Goal: Task Accomplishment & Management: Use online tool/utility

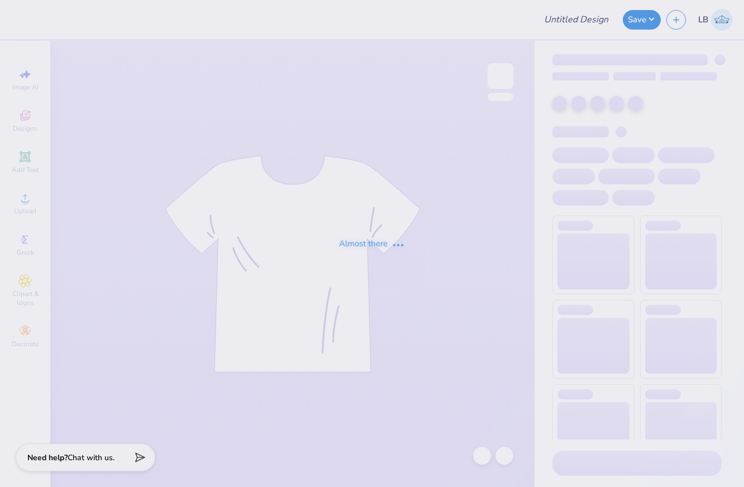
type input "KAT Big Little Shirts Fall 2025"
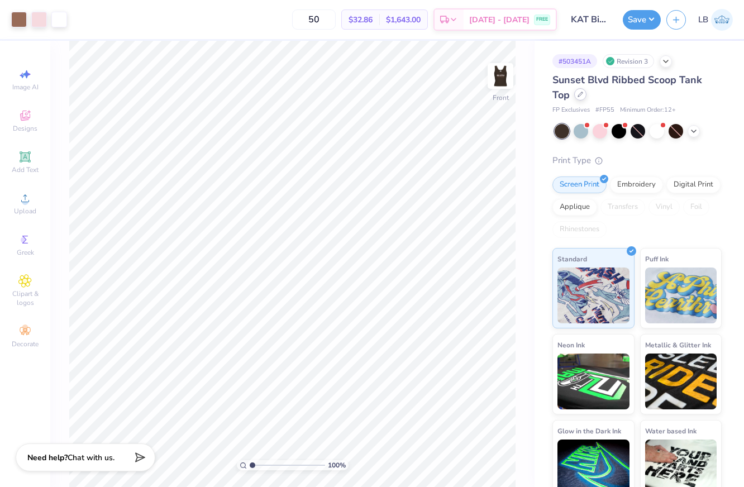
click at [577, 97] on div at bounding box center [580, 94] width 12 height 12
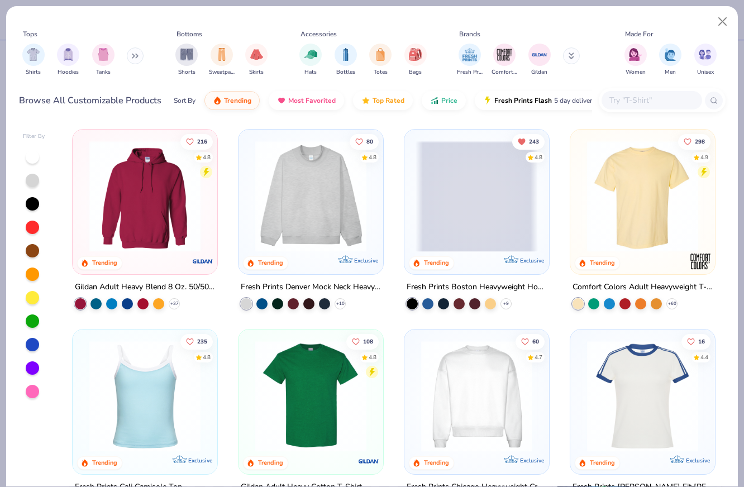
click at [633, 104] on input "text" at bounding box center [651, 100] width 86 height 13
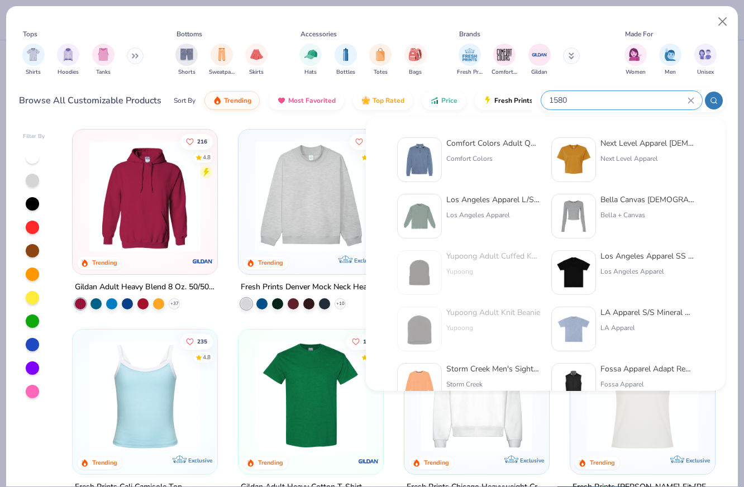
type input "1580"
click at [626, 156] on div "Next Level Apparel" at bounding box center [647, 159] width 94 height 10
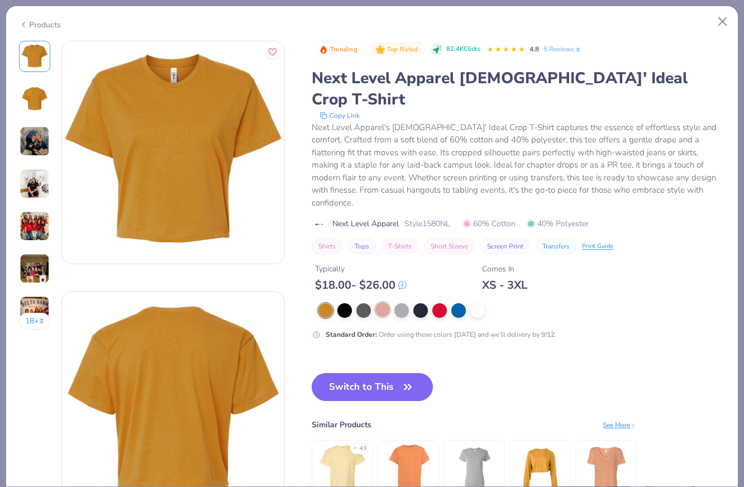
click at [384, 302] on div at bounding box center [382, 309] width 15 height 15
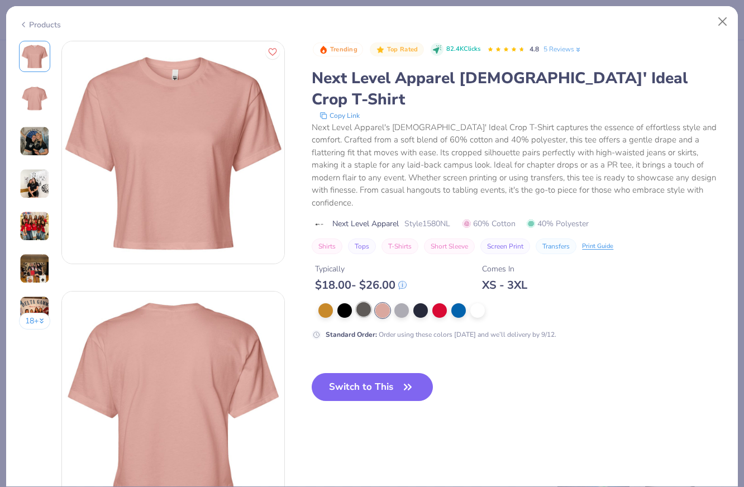
click at [367, 302] on div at bounding box center [363, 309] width 15 height 15
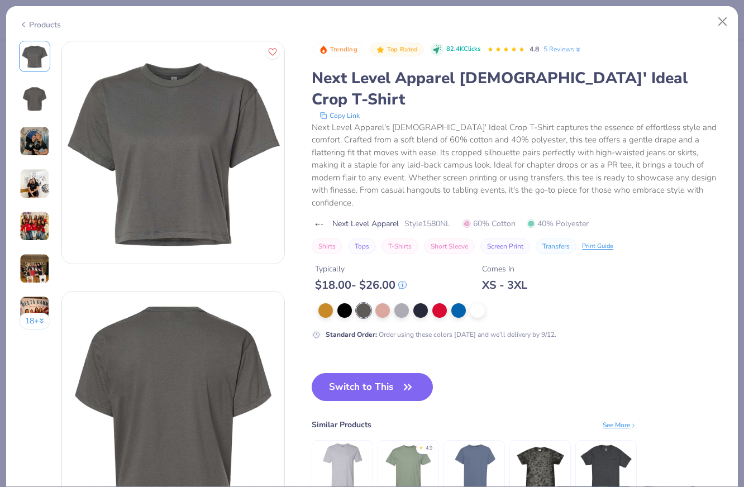
click at [391, 303] on div at bounding box center [521, 310] width 406 height 15
click at [412, 303] on div at bounding box center [521, 310] width 406 height 15
click at [423, 302] on div at bounding box center [420, 309] width 15 height 15
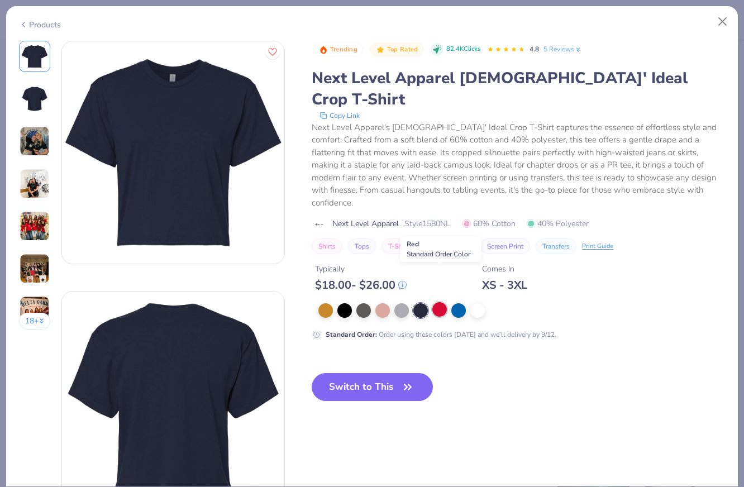
click at [438, 302] on div at bounding box center [439, 309] width 15 height 15
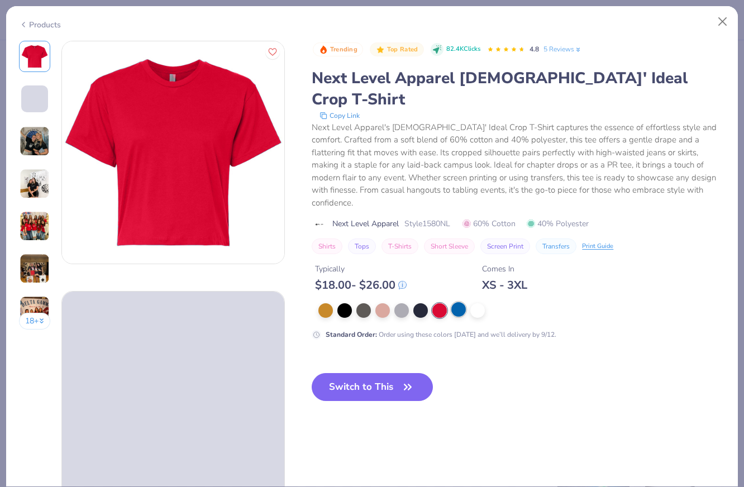
click at [458, 302] on div at bounding box center [458, 309] width 15 height 15
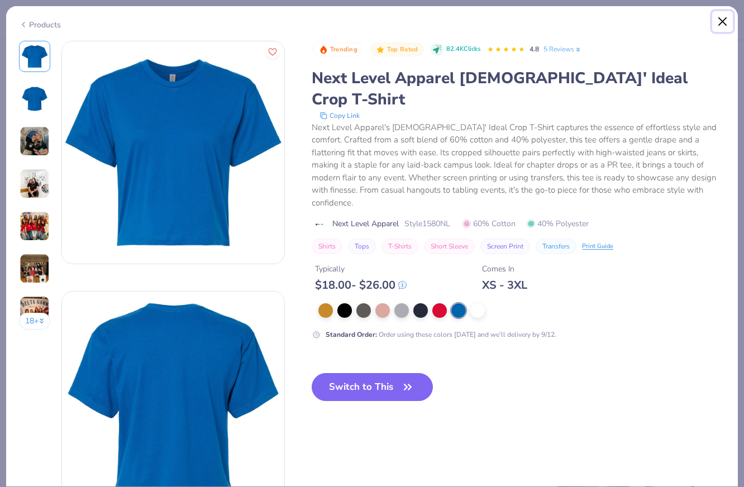
click at [720, 22] on button "Close" at bounding box center [722, 21] width 21 height 21
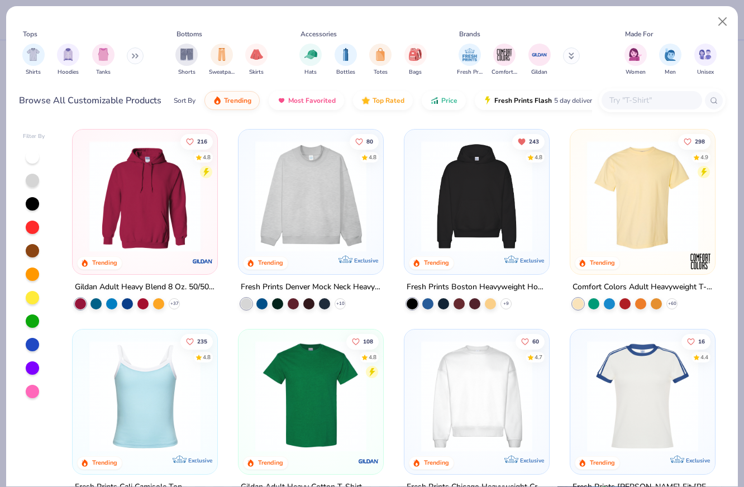
click at [650, 99] on input "text" at bounding box center [651, 100] width 86 height 13
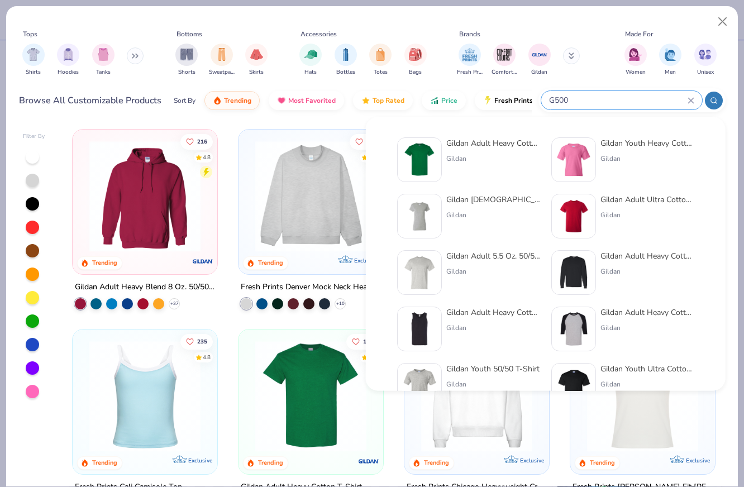
type input "G500"
click at [501, 150] on div "Gildan Adult Heavy Cotton T-Shirt Gildan" at bounding box center [493, 159] width 94 height 45
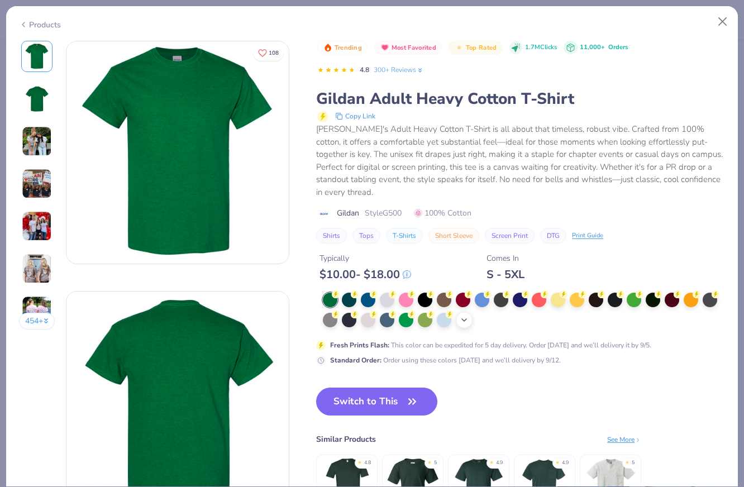
click at [470, 312] on div "+ 22" at bounding box center [464, 320] width 17 height 17
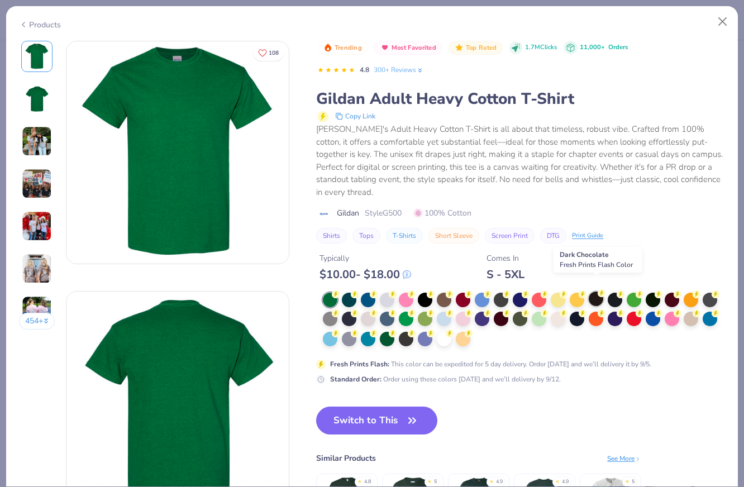
click at [594, 291] on div at bounding box center [595, 298] width 15 height 15
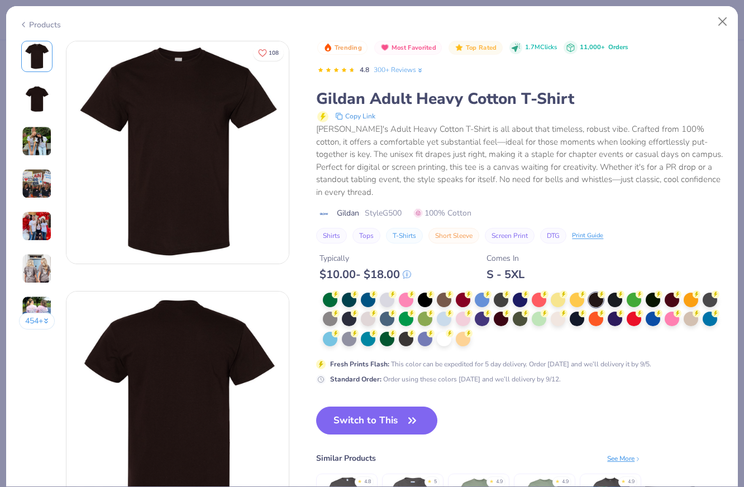
click at [51, 15] on div "Products" at bounding box center [371, 20] width 731 height 29
click at [45, 21] on div "Products" at bounding box center [40, 25] width 42 height 12
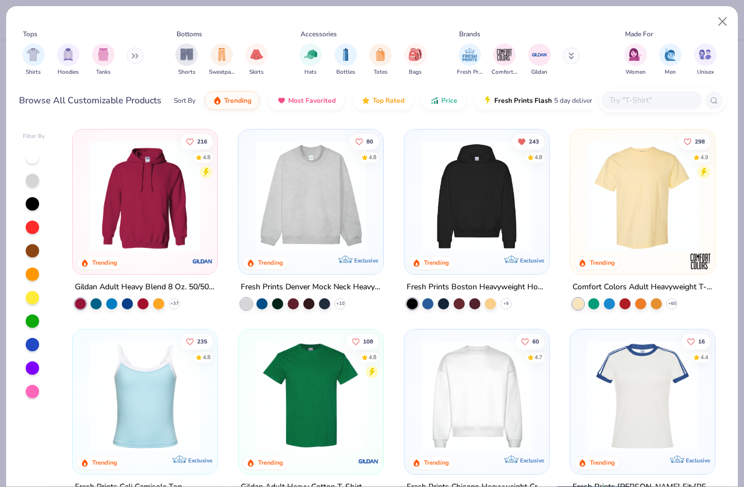
click at [669, 97] on input "text" at bounding box center [651, 100] width 86 height 13
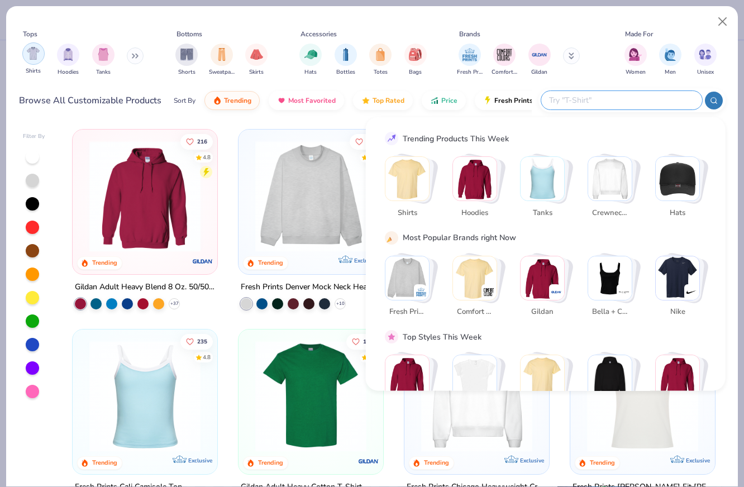
click at [38, 54] on img "filter for Shirts" at bounding box center [33, 53] width 13 height 13
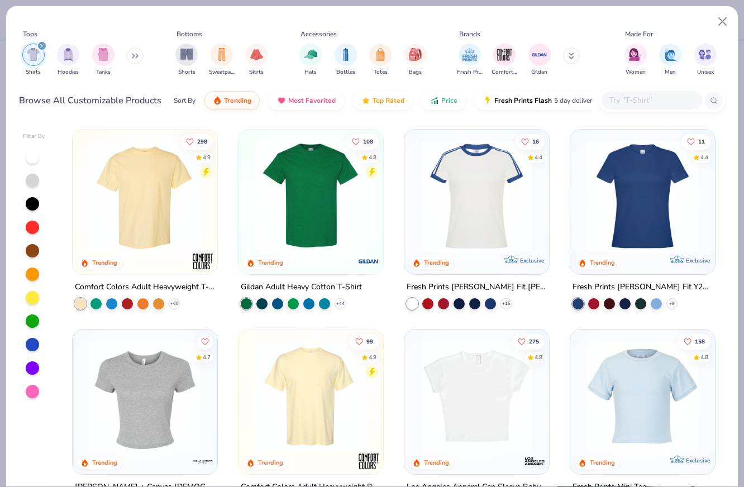
click at [443, 108] on div "Sort By Trending Most Favorited Top Rated Price Fresh Prints Flash 5 day delive…" at bounding box center [383, 100] width 418 height 31
click at [448, 95] on span "Price" at bounding box center [449, 97] width 16 height 9
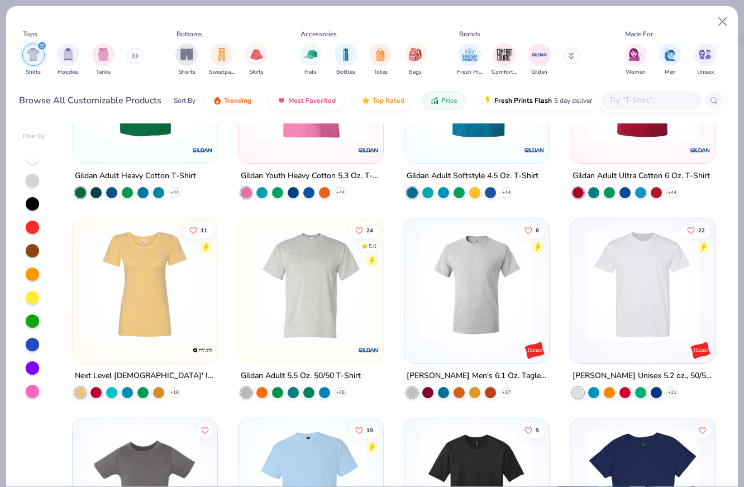
scroll to position [149, 0]
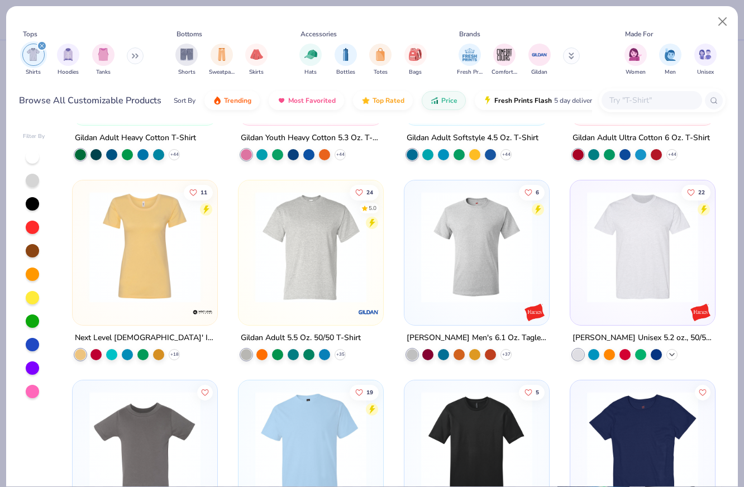
click at [674, 352] on icon at bounding box center [671, 354] width 9 height 9
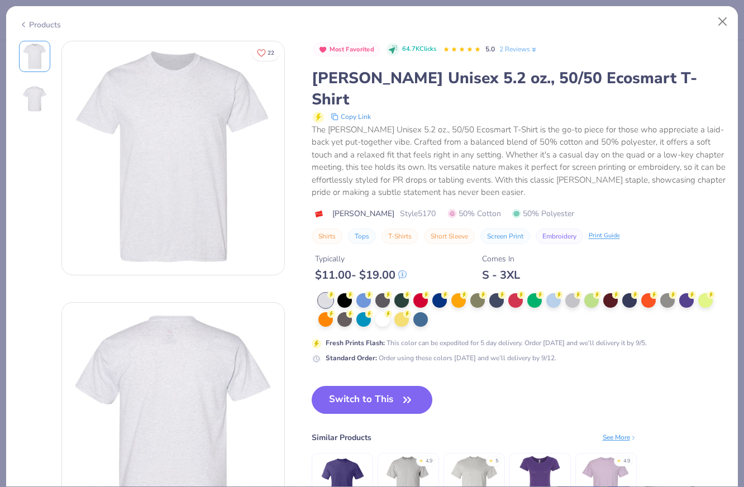
click at [39, 23] on div "Products" at bounding box center [40, 25] width 42 height 12
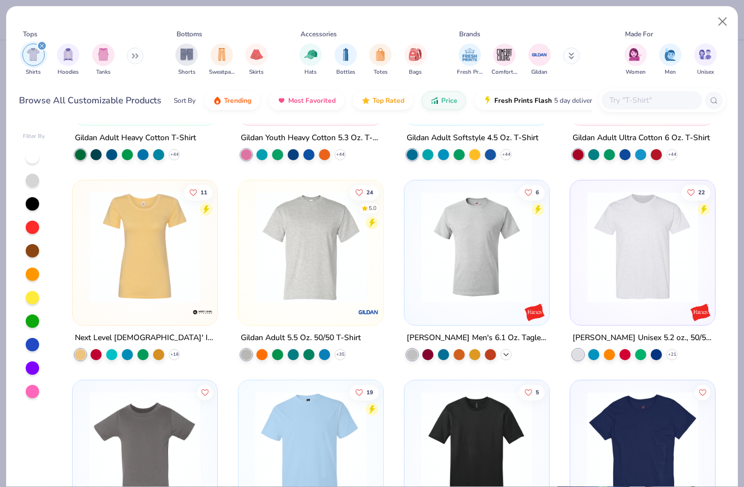
click at [510, 352] on icon at bounding box center [505, 354] width 9 height 9
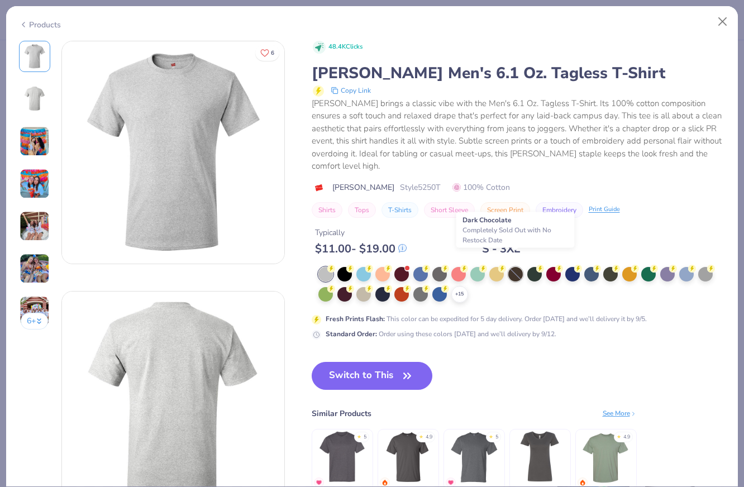
click at [515, 267] on div at bounding box center [515, 274] width 15 height 15
click at [30, 21] on div "Products" at bounding box center [40, 25] width 42 height 12
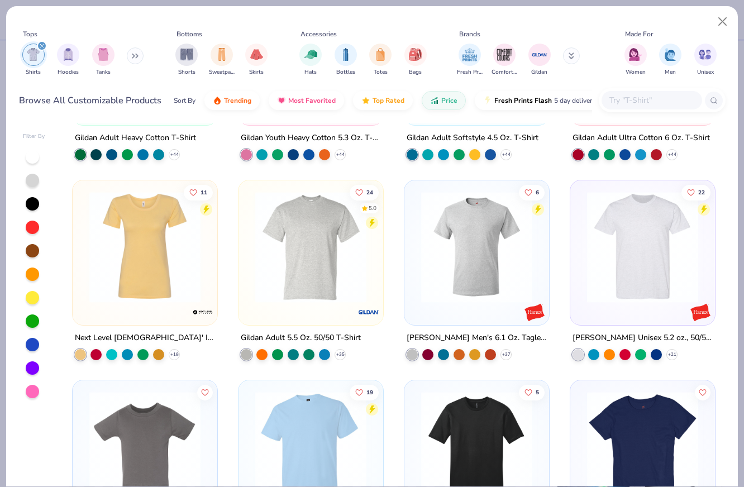
scroll to position [333, 0]
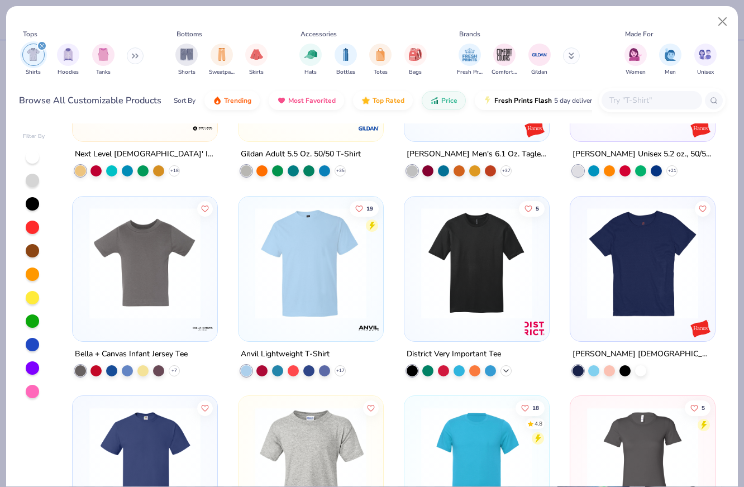
click at [507, 374] on div "+ 44" at bounding box center [505, 370] width 11 height 11
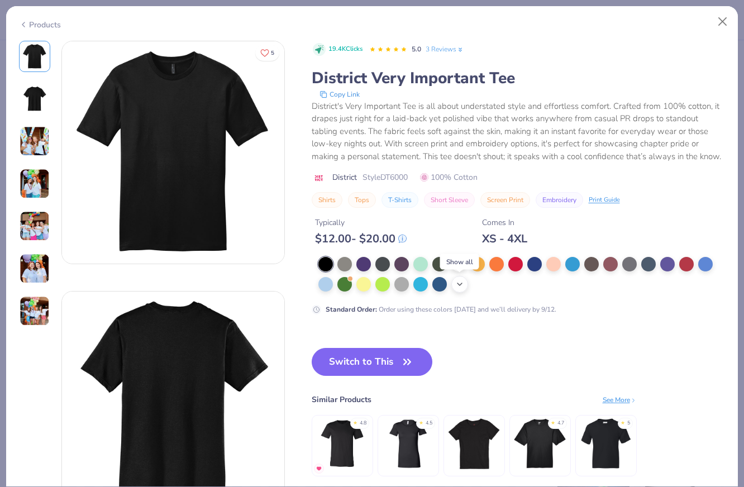
click at [457, 284] on polyline at bounding box center [459, 284] width 4 height 2
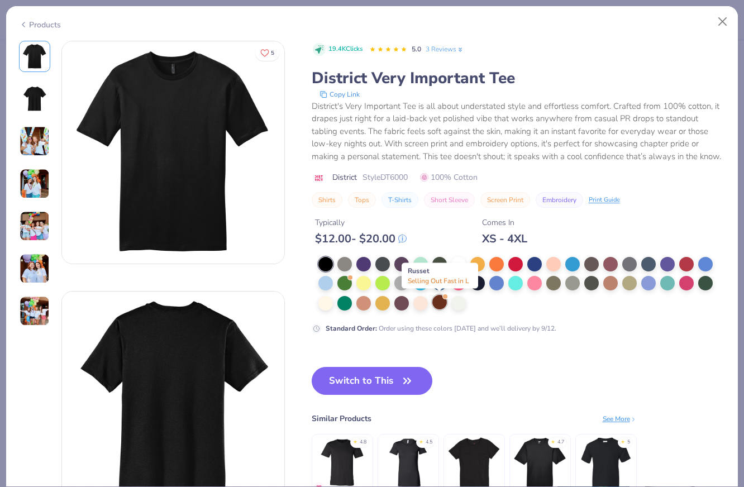
click at [437, 307] on div at bounding box center [439, 302] width 15 height 15
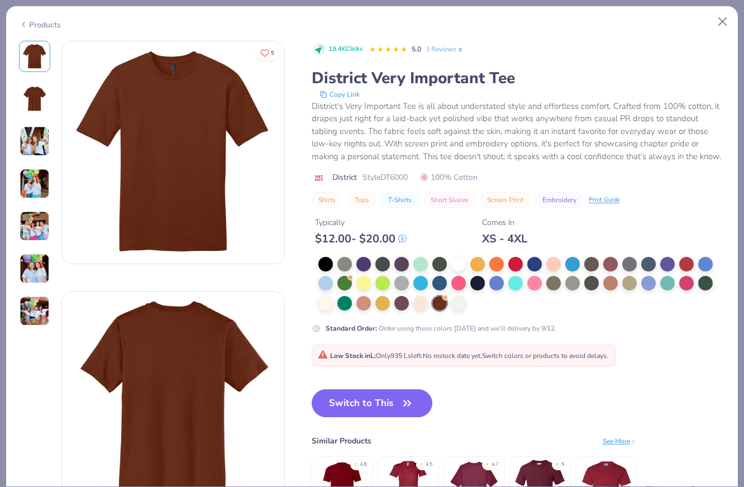
click at [53, 23] on div "Products" at bounding box center [40, 25] width 42 height 12
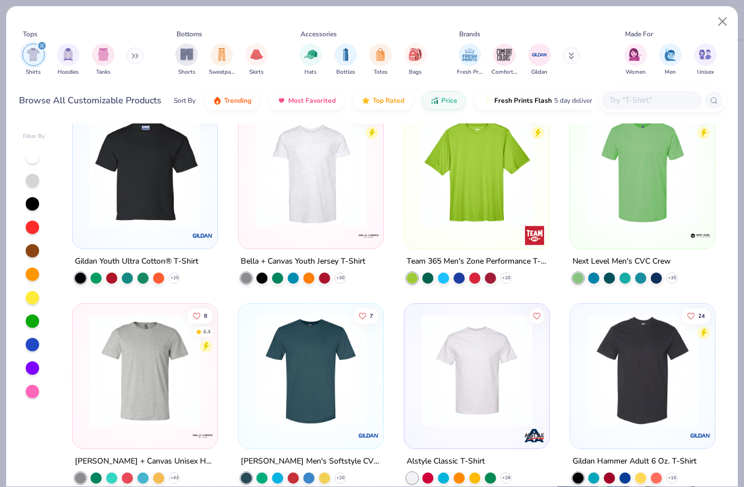
scroll to position [788, 0]
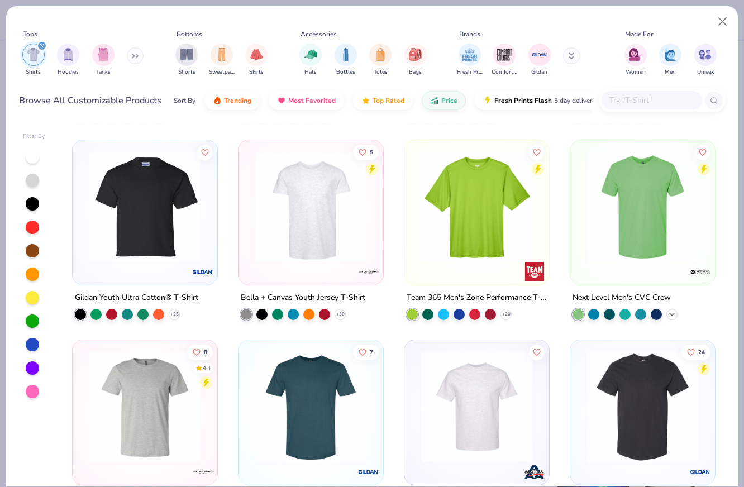
click at [674, 310] on icon at bounding box center [671, 314] width 9 height 9
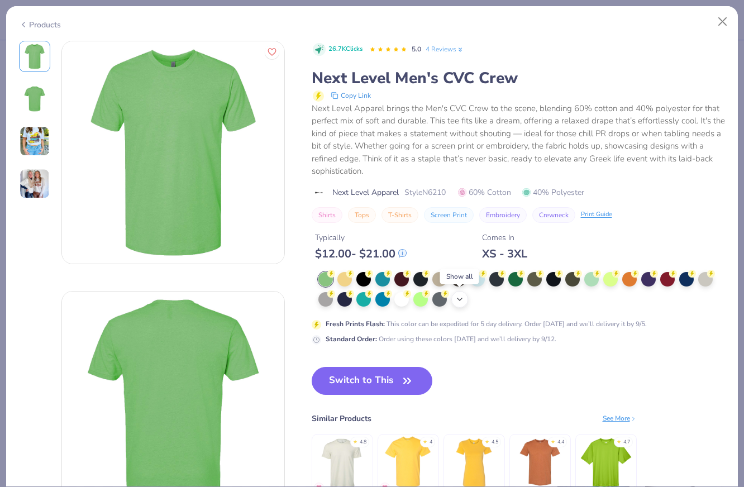
click at [461, 300] on icon at bounding box center [459, 299] width 9 height 9
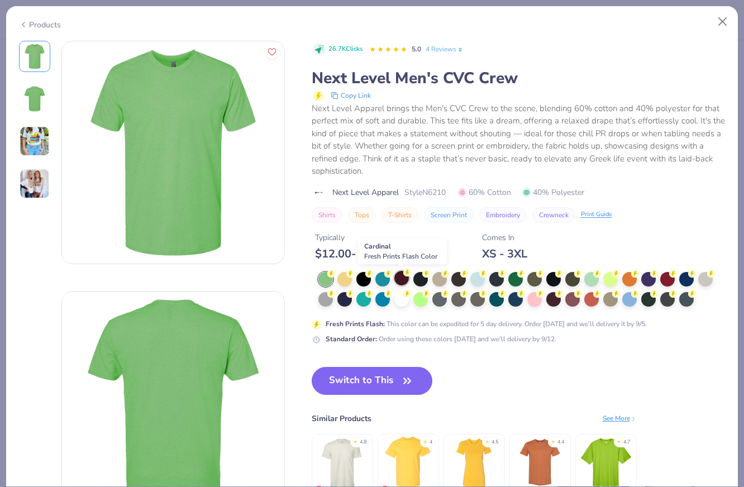
click at [402, 277] on div at bounding box center [401, 278] width 15 height 15
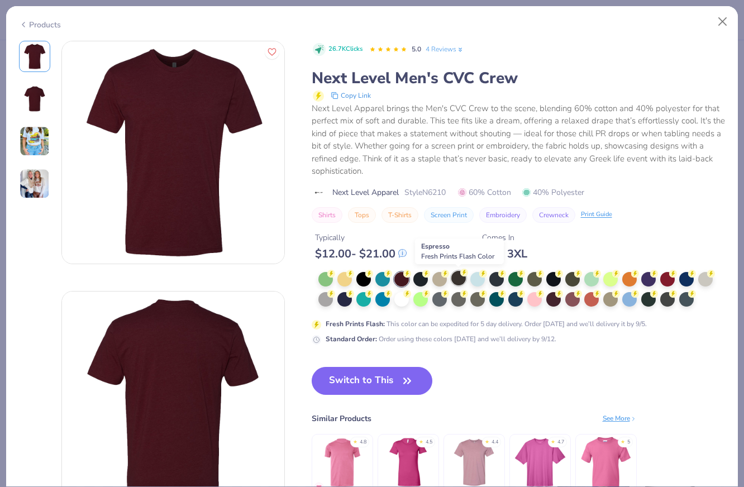
click at [462, 278] on div at bounding box center [458, 278] width 15 height 15
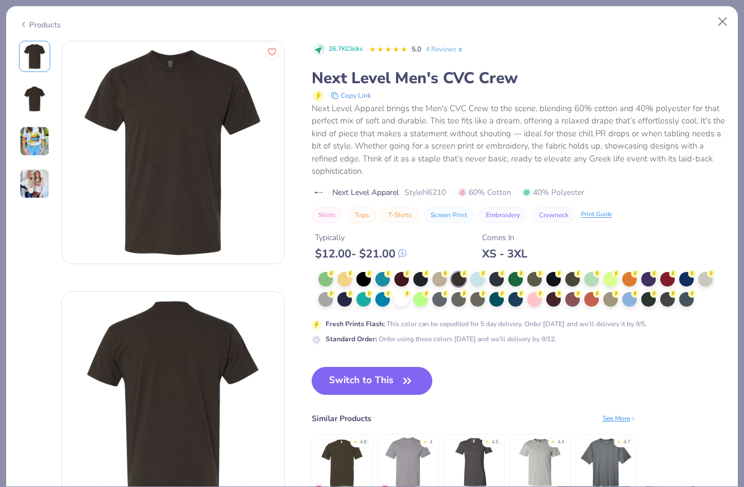
click at [49, 20] on div "Products" at bounding box center [40, 25] width 42 height 12
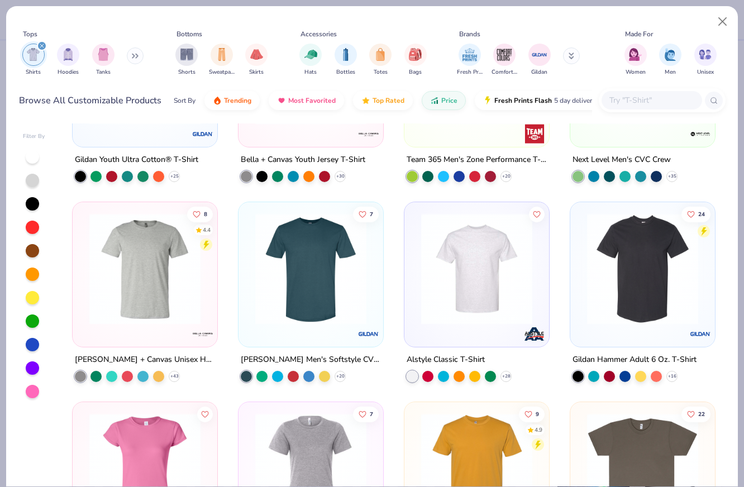
scroll to position [927, 0]
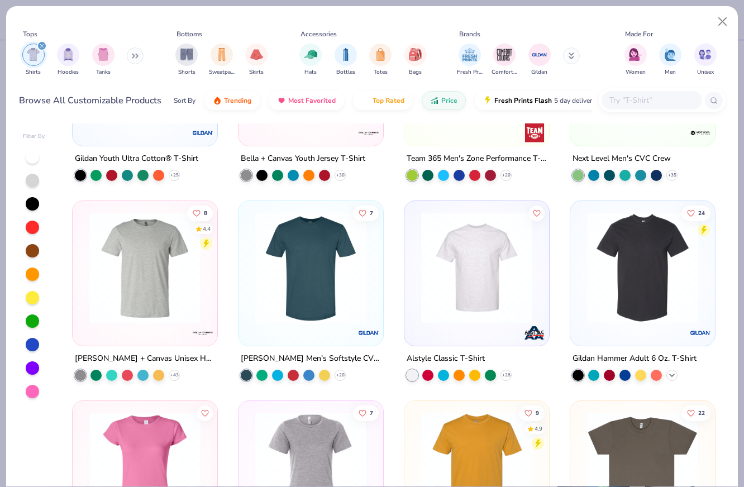
click at [673, 374] on icon at bounding box center [671, 374] width 9 height 9
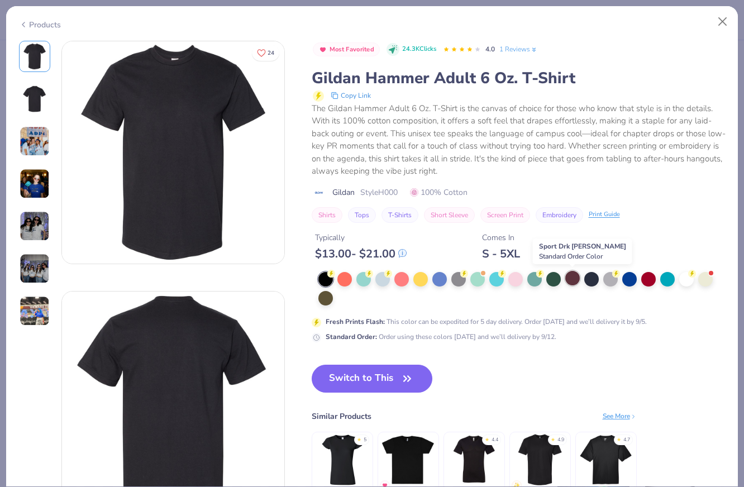
click at [574, 280] on div at bounding box center [572, 278] width 15 height 15
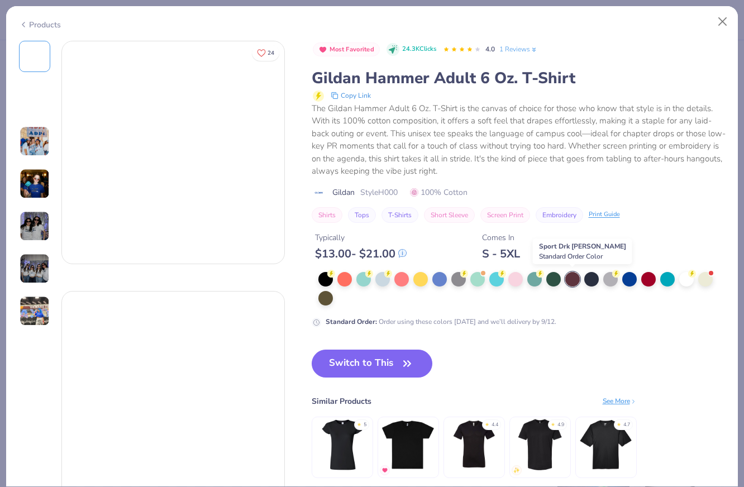
click at [574, 280] on div at bounding box center [572, 279] width 15 height 15
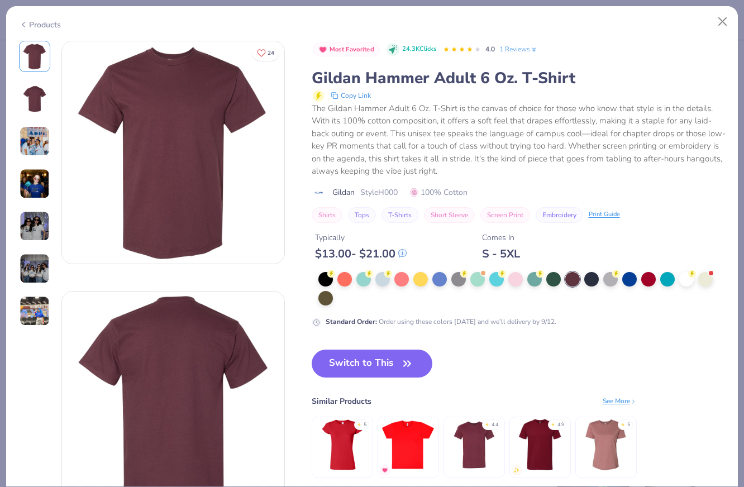
click at [36, 24] on div "Products" at bounding box center [40, 25] width 42 height 12
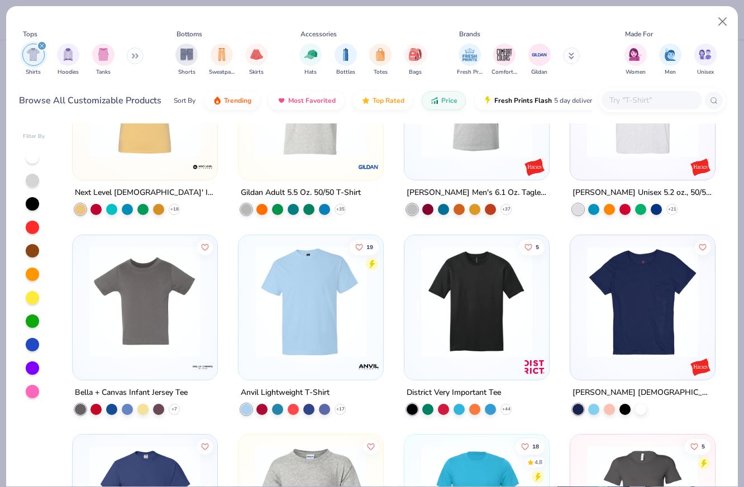
scroll to position [150, 0]
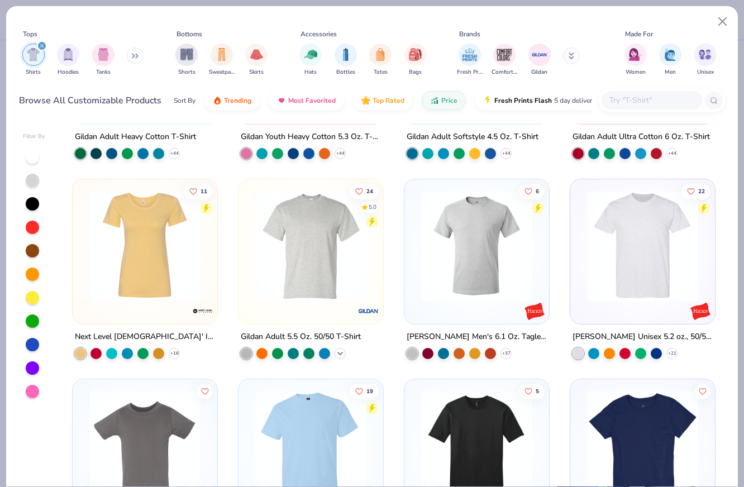
click at [343, 356] on icon at bounding box center [340, 352] width 9 height 9
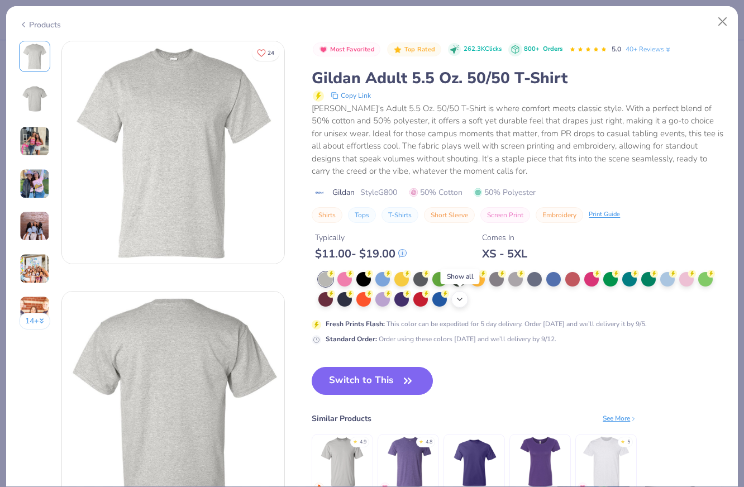
click at [458, 303] on icon at bounding box center [459, 299] width 9 height 9
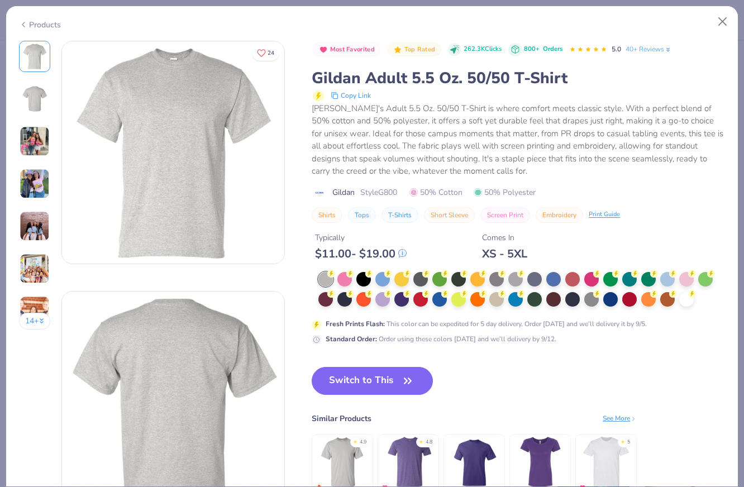
click at [47, 23] on div "Products" at bounding box center [40, 25] width 42 height 12
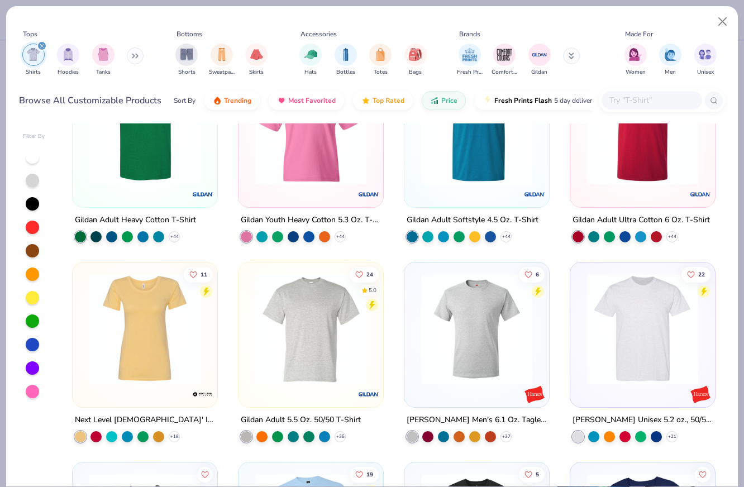
scroll to position [69, 0]
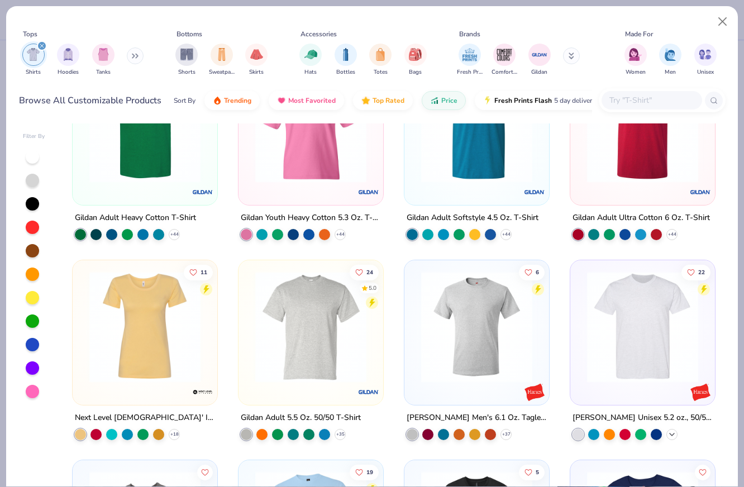
click at [672, 433] on icon at bounding box center [671, 433] width 9 height 9
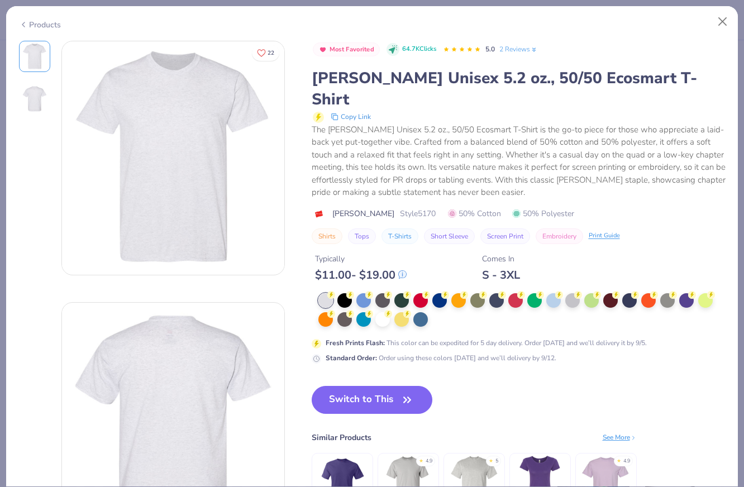
click at [42, 19] on div "Products" at bounding box center [40, 25] width 42 height 12
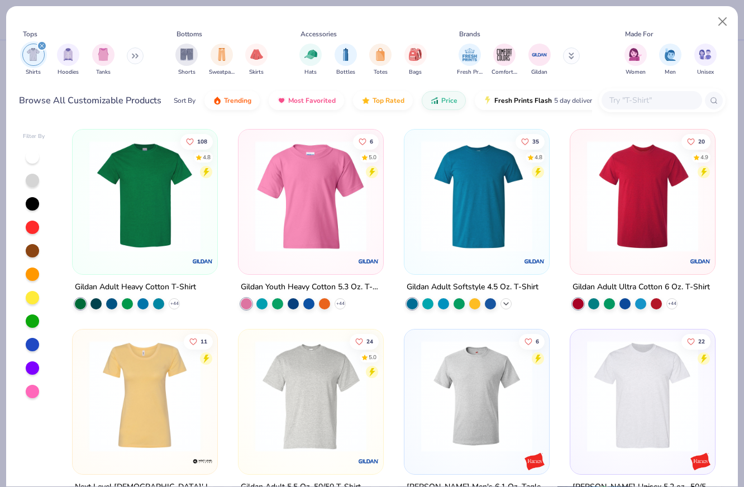
click at [506, 305] on icon at bounding box center [505, 303] width 9 height 9
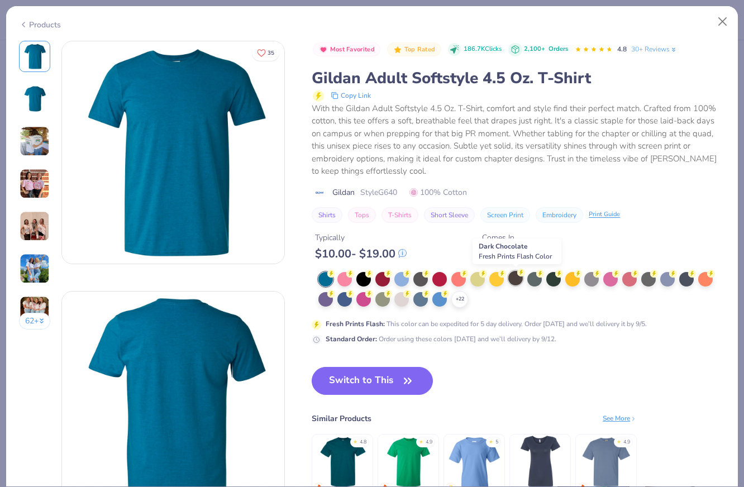
click at [515, 280] on div at bounding box center [515, 278] width 15 height 15
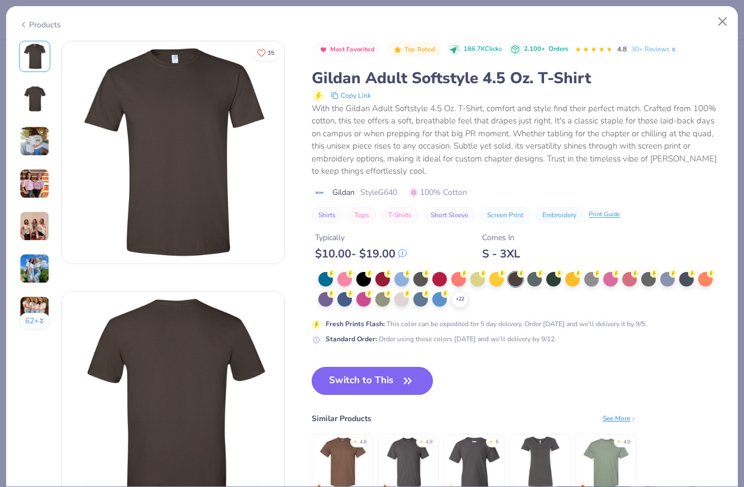
click at [381, 375] on button "Switch to This" at bounding box center [372, 381] width 121 height 28
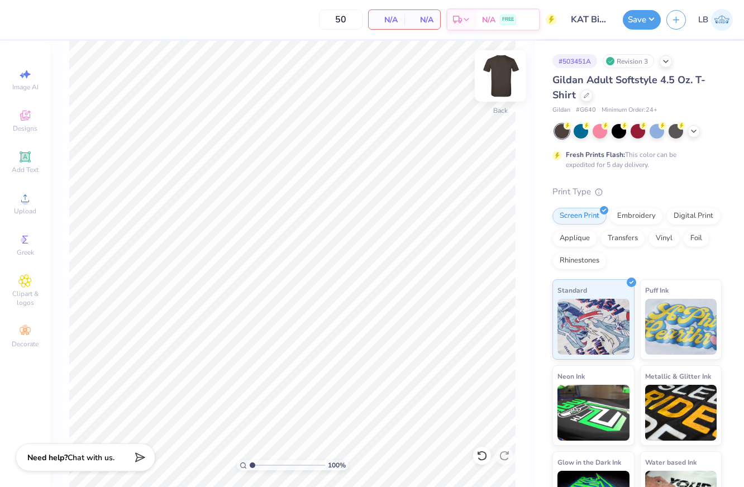
click at [495, 73] on img at bounding box center [500, 76] width 45 height 45
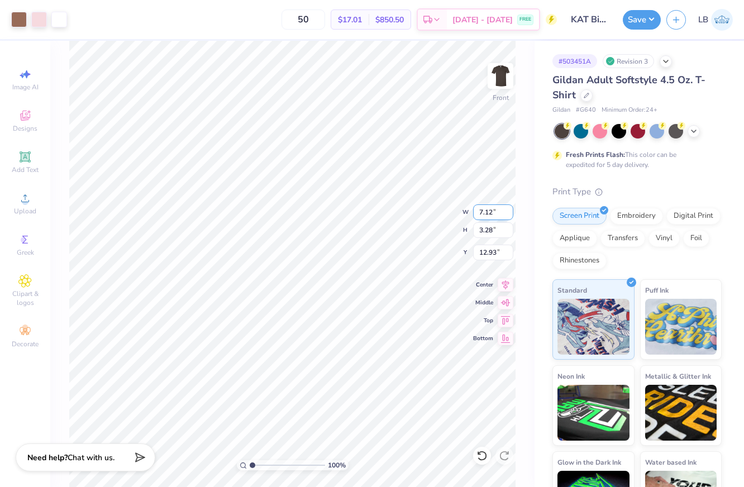
click at [480, 213] on input "7.12" at bounding box center [493, 212] width 40 height 16
type input "12.00"
type input "5.52"
click at [501, 286] on icon at bounding box center [505, 282] width 16 height 13
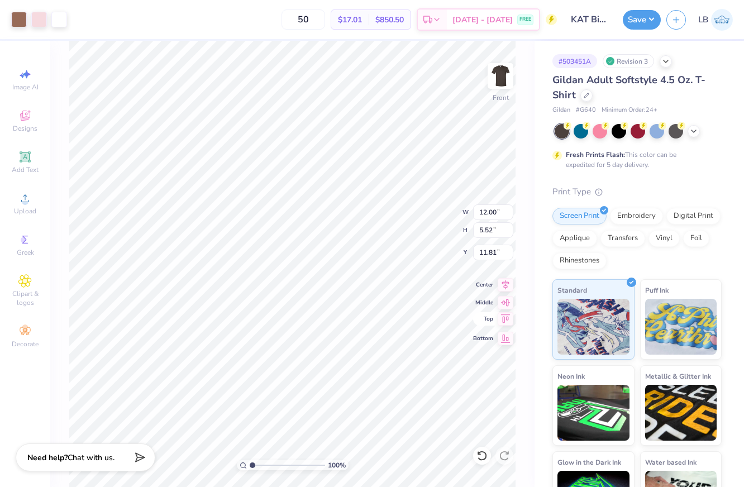
click at [509, 321] on icon at bounding box center [505, 318] width 16 height 13
type input "4.56"
type input "4.63"
click at [500, 74] on img at bounding box center [500, 76] width 45 height 45
click at [501, 78] on img at bounding box center [500, 76] width 45 height 45
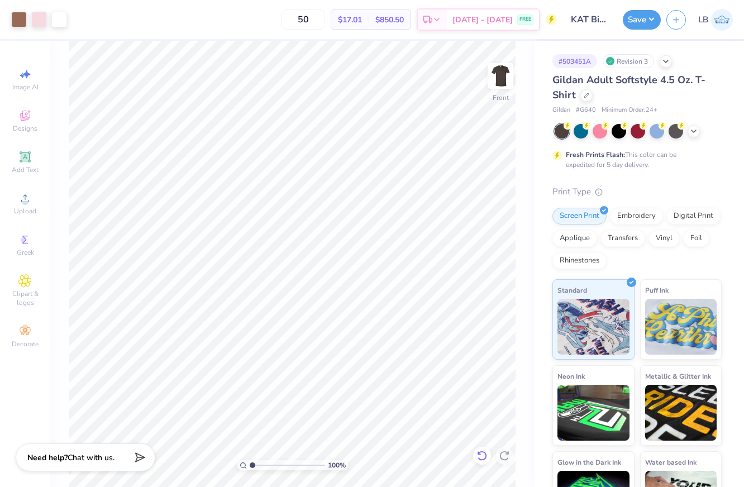
click at [482, 454] on icon at bounding box center [481, 455] width 11 height 11
click at [503, 75] on img at bounding box center [500, 76] width 45 height 45
click at [17, 166] on span "Add Text" at bounding box center [25, 169] width 27 height 9
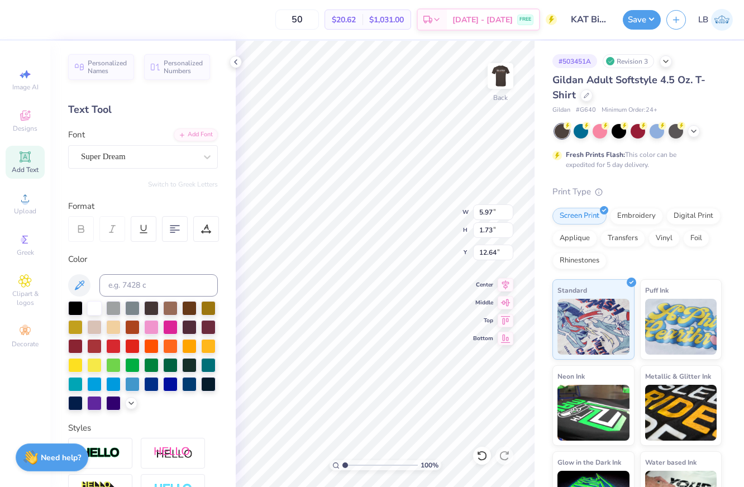
click at [136, 172] on div "Personalized Names Personalized Numbers Text Tool Add Font Font Super Dream Swi…" at bounding box center [142, 264] width 185 height 446
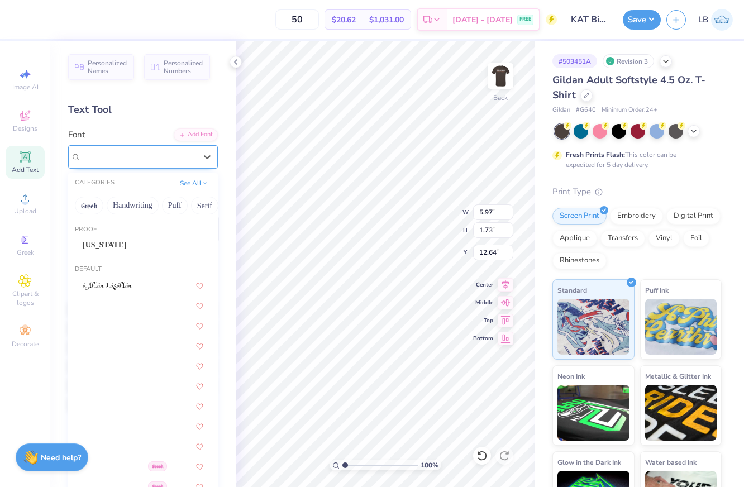
click at [143, 156] on div "Super Dream" at bounding box center [138, 156] width 117 height 17
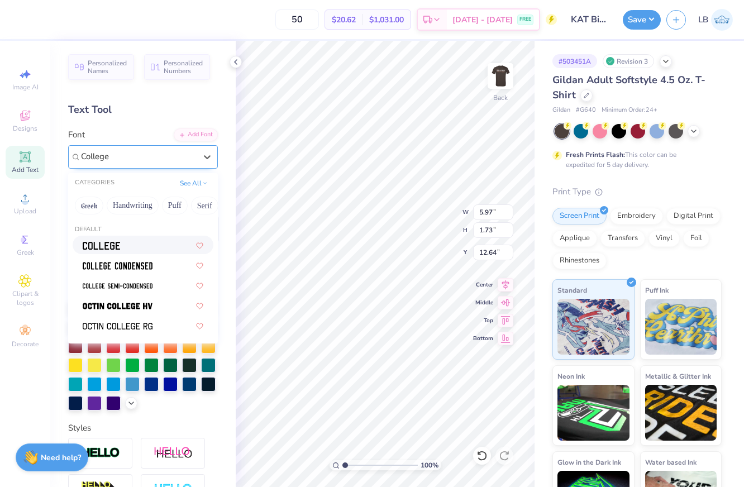
click at [154, 252] on div at bounding box center [143, 245] width 141 height 18
type input "College"
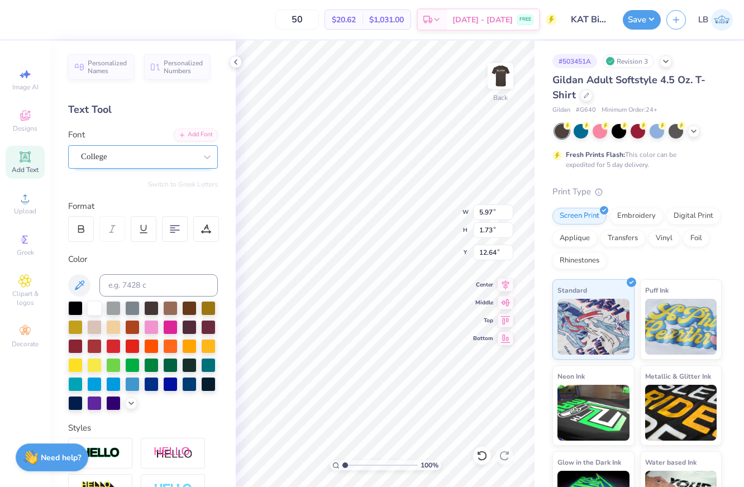
type input "5.42"
type input "1.69"
type input "12.66"
click at [130, 154] on div "College" at bounding box center [138, 156] width 117 height 17
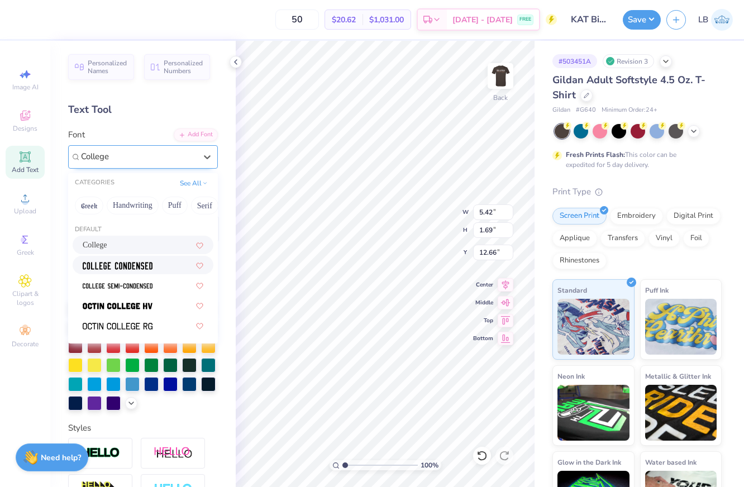
click at [143, 266] on img at bounding box center [118, 266] width 70 height 8
type input "College"
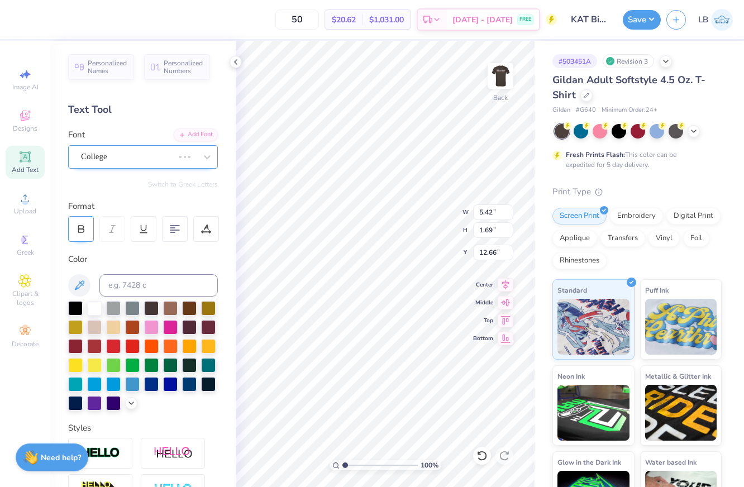
click at [82, 231] on icon at bounding box center [81, 229] width 10 height 10
type input "4.46"
click at [155, 156] on div "College Condensed" at bounding box center [138, 156] width 117 height 17
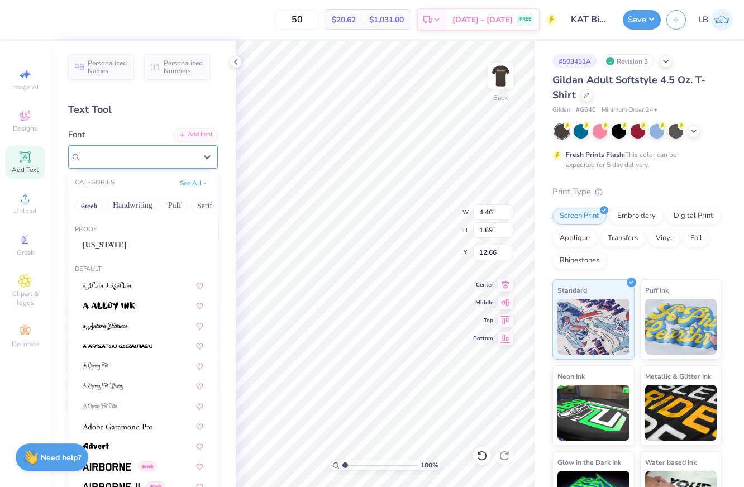
click at [153, 159] on div "College Condensed" at bounding box center [138, 156] width 115 height 13
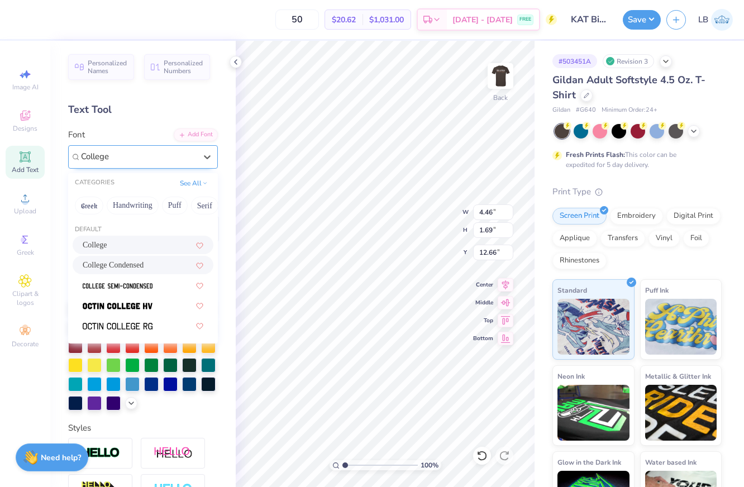
click at [144, 247] on div "College" at bounding box center [143, 245] width 121 height 12
type input "College"
type input "5.42"
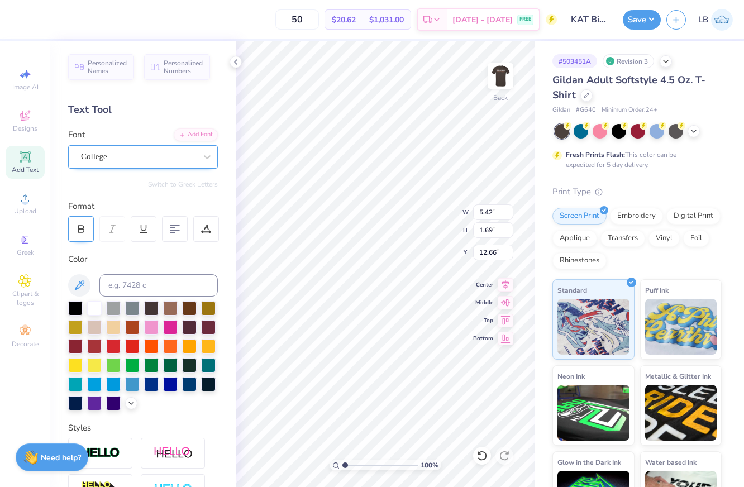
click at [79, 227] on icon at bounding box center [81, 229] width 10 height 10
type input "5.95"
type textarea "THETA"
type input "7.41"
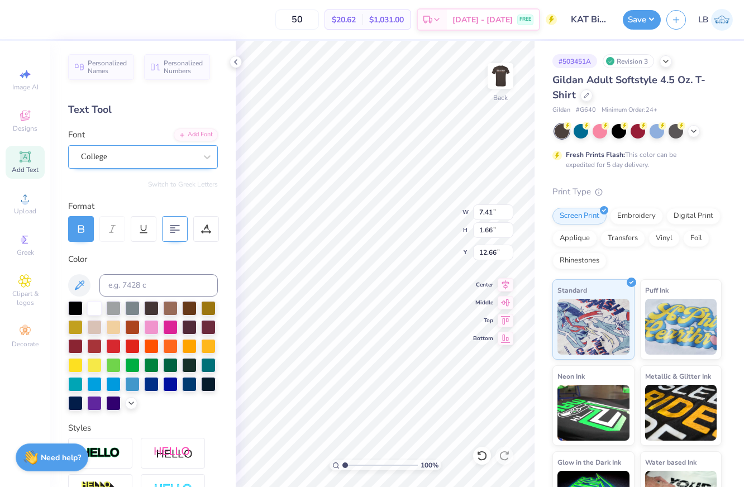
type input "1.66"
type input "4.79"
type input "1.07"
type input "4.63"
click at [500, 71] on img at bounding box center [500, 76] width 45 height 45
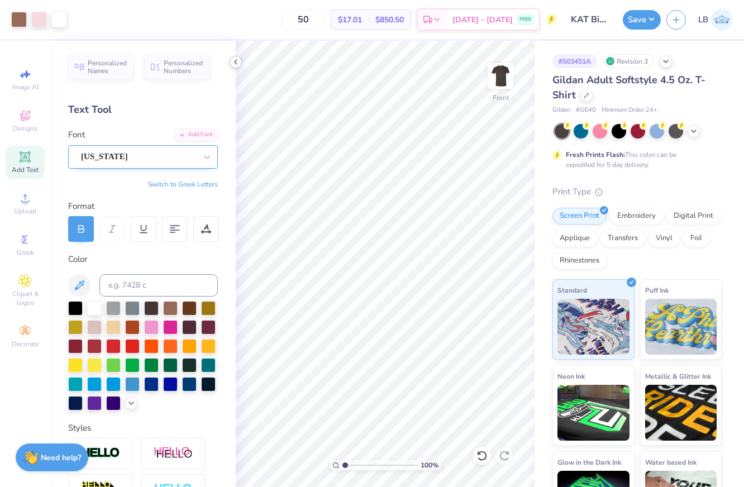
click at [237, 59] on icon at bounding box center [235, 62] width 9 height 9
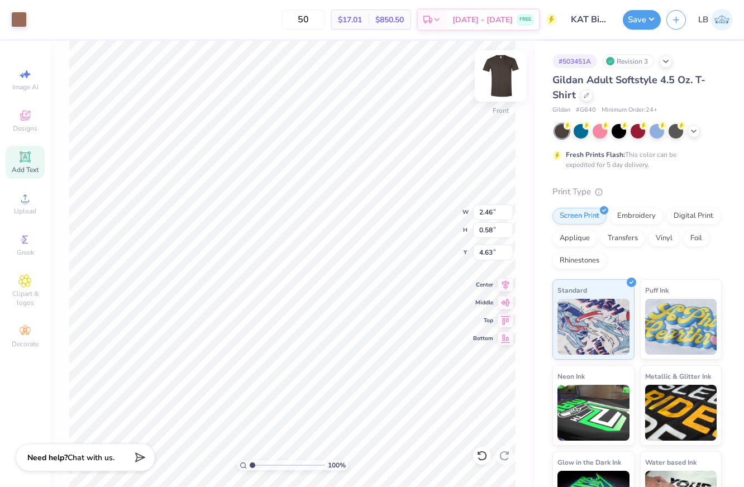
click at [503, 77] on img at bounding box center [500, 76] width 45 height 45
type input "3.99"
type input "0.94"
type input "3.00"
type input "3.48"
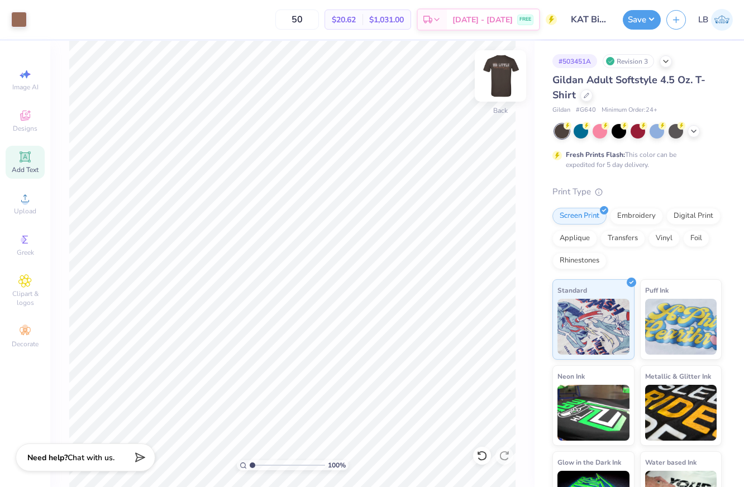
click at [505, 78] on img at bounding box center [500, 76] width 45 height 45
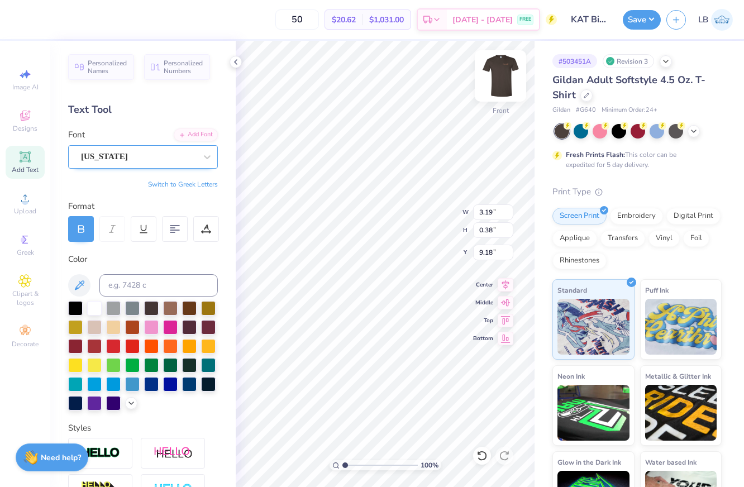
click at [505, 70] on img at bounding box center [500, 76] width 45 height 45
type input "4.64"
click at [434, 213] on div "100 % Back W 3.14 3.14 " H 0.37 0.37 " Y 4.64 4.64 " Center Middle Top Bottom" at bounding box center [385, 264] width 299 height 446
type input "3.62"
click at [237, 64] on icon at bounding box center [235, 62] width 9 height 9
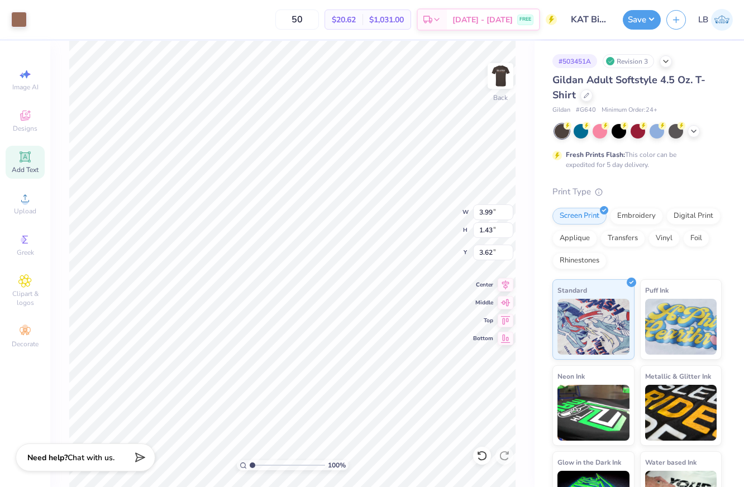
type input "3.75"
click at [487, 83] on img at bounding box center [500, 76] width 45 height 45
click at [495, 82] on div "Almost there" at bounding box center [396, 264] width 693 height 446
click at [495, 73] on img at bounding box center [500, 76] width 45 height 45
click at [24, 29] on div "Art colors" at bounding box center [13, 19] width 27 height 39
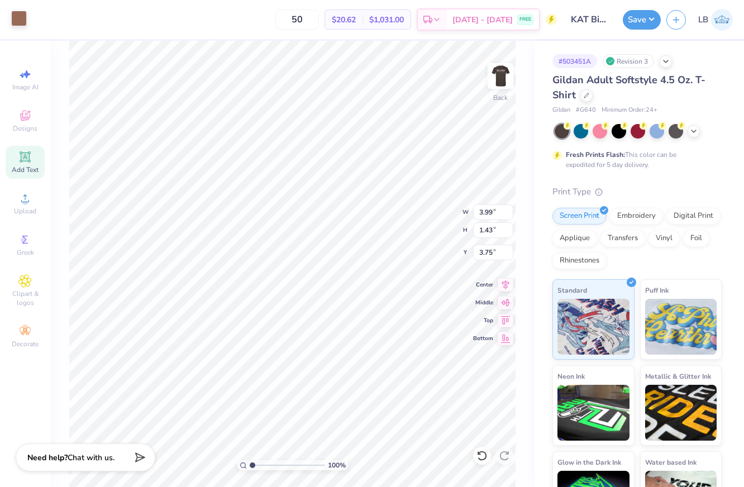
click at [17, 16] on div at bounding box center [19, 19] width 16 height 16
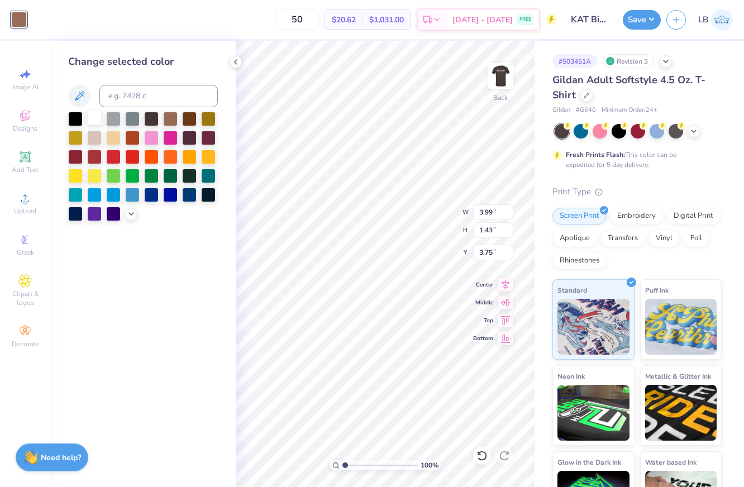
click at [91, 116] on div at bounding box center [94, 118] width 15 height 15
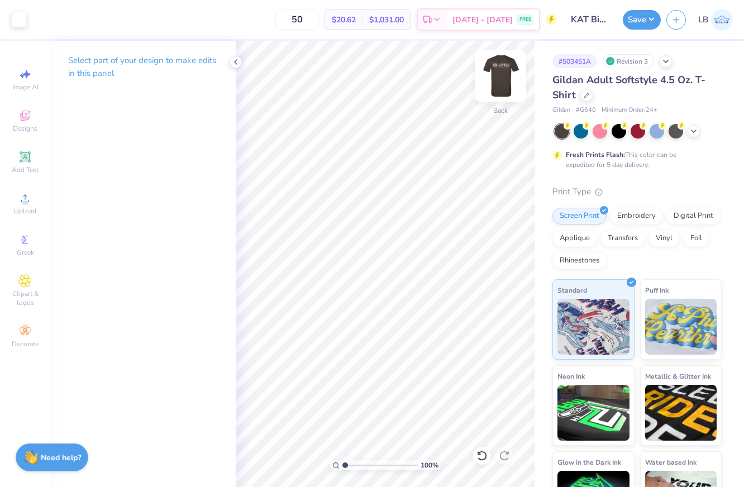
click at [495, 89] on img at bounding box center [500, 76] width 45 height 45
click at [503, 83] on img at bounding box center [500, 76] width 45 height 45
click at [4, 17] on div "Art colors" at bounding box center [13, 19] width 27 height 39
click at [13, 19] on div at bounding box center [19, 19] width 16 height 16
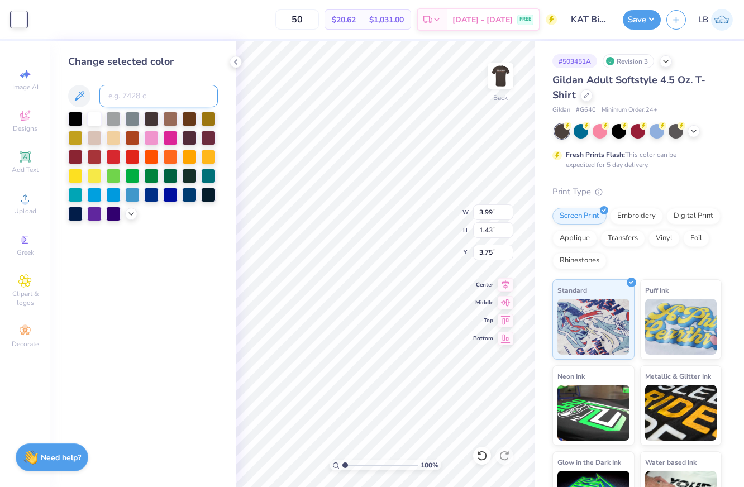
click at [114, 102] on input at bounding box center [158, 96] width 118 height 22
type input "705"
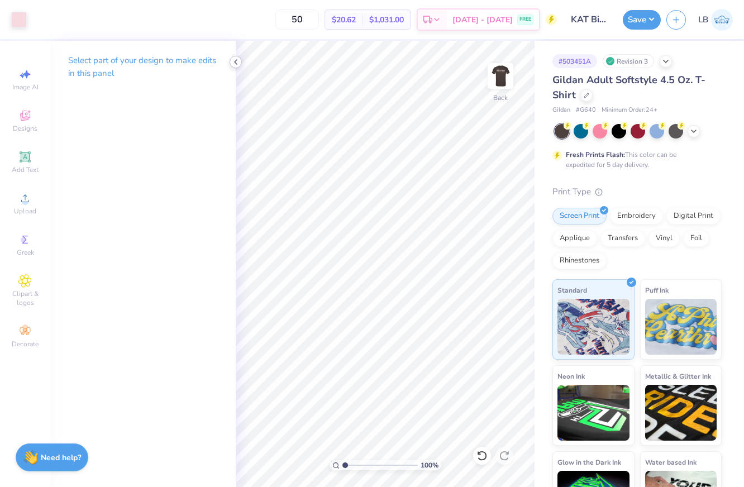
click at [235, 62] on polyline at bounding box center [236, 62] width 2 height 4
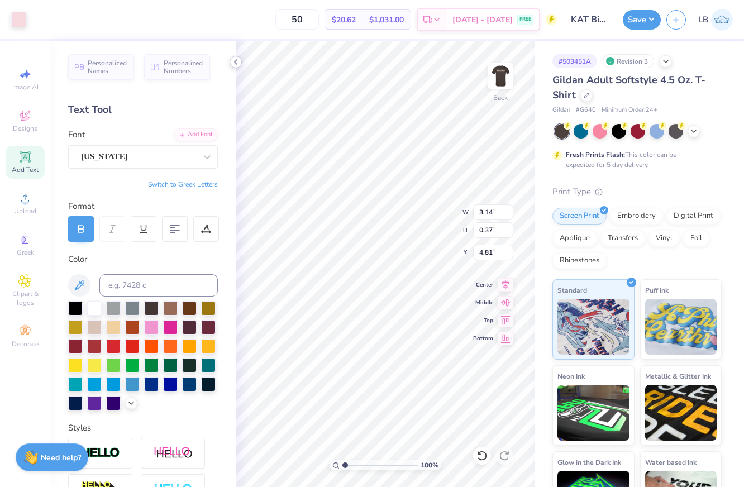
type input "4.68"
click at [236, 57] on div at bounding box center [235, 62] width 12 height 12
type textarea "THETA"
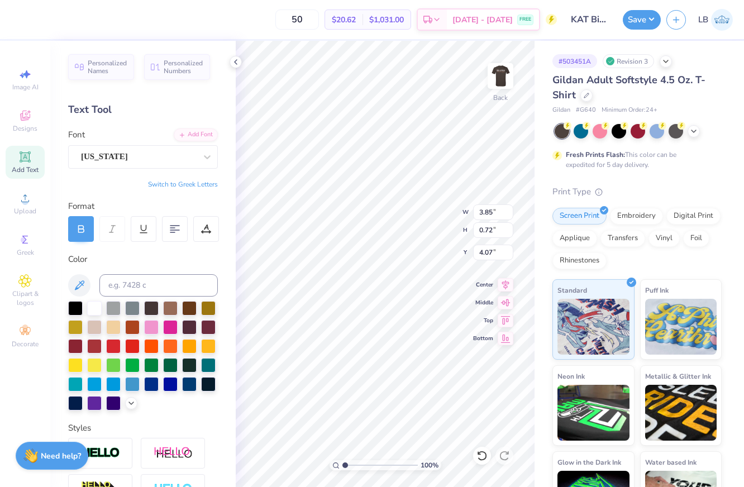
type input "3.75"
type input "0.92"
type input "0.94"
type input "0.72"
type input "0.73"
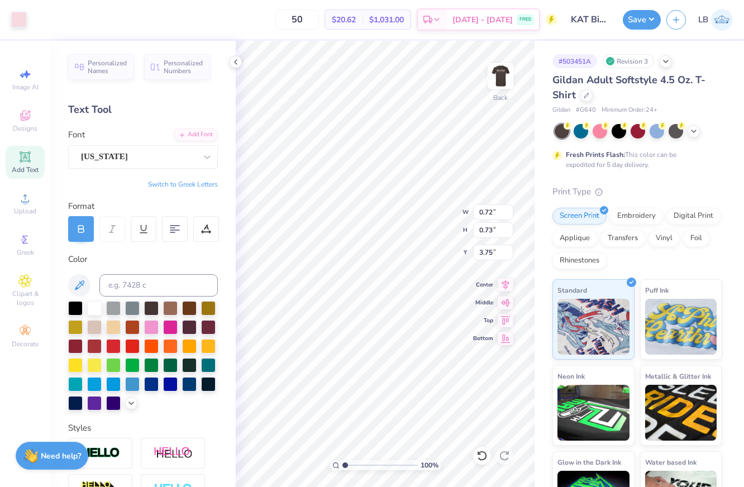
type input "3.85"
type input "0.72"
type input "3.77"
type input "3.41"
type input "0.63"
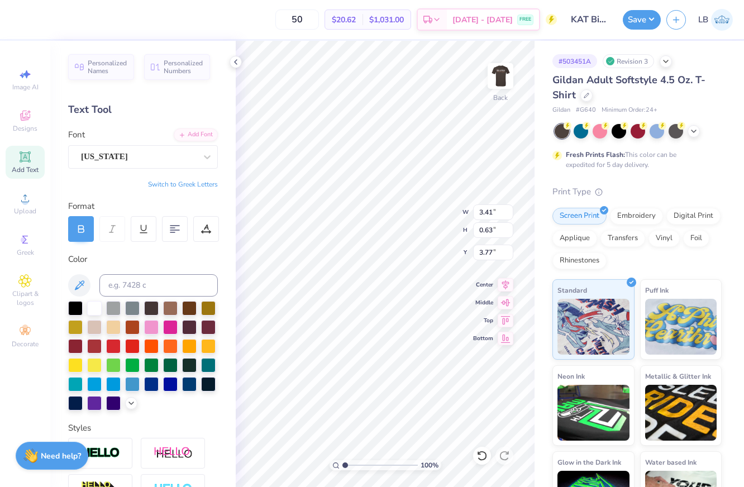
type input "3.75"
click at [430, 230] on div "100 % Back W 3.41 3.41 " H 0.63 0.63 " Y 3.75 3.75 " Center Middle Top Bottom" at bounding box center [385, 264] width 299 height 446
type input "0.67"
type input "0.69"
type input "3.77"
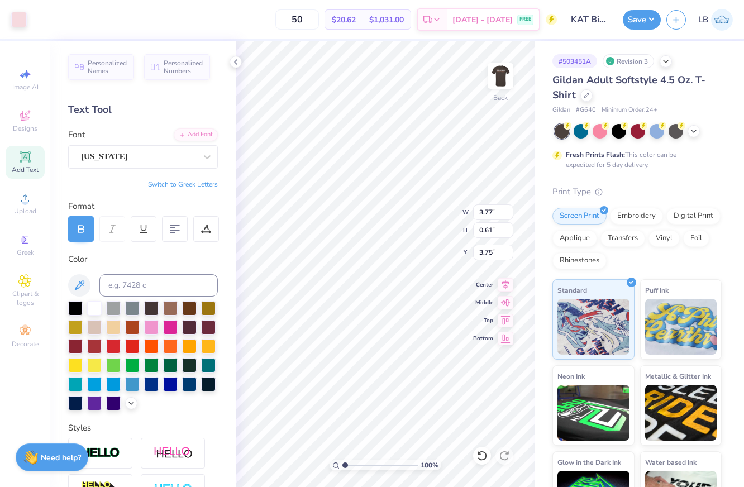
type input "0.61"
click at [235, 58] on icon at bounding box center [235, 62] width 9 height 9
click at [419, 222] on div "100 % Back W 3.14 3.14 " H 0.37 0.37 " Y 4.78 4.78 " Center Middle Top Bottom" at bounding box center [385, 264] width 299 height 446
type input "3.93"
type input "1.16"
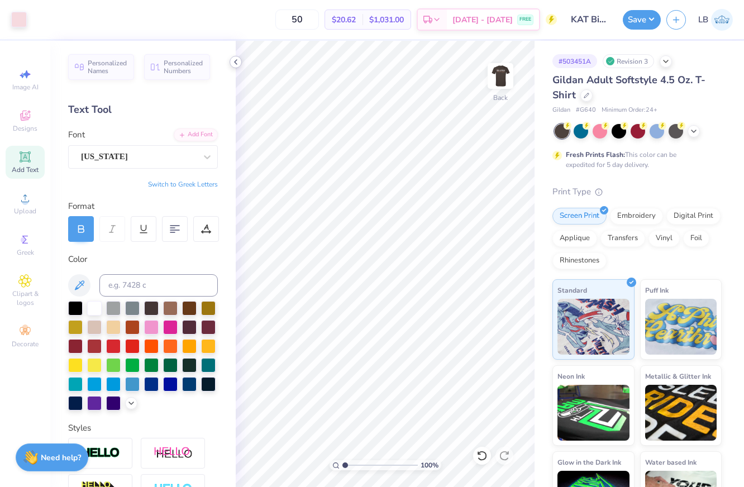
click at [233, 60] on icon at bounding box center [235, 62] width 9 height 9
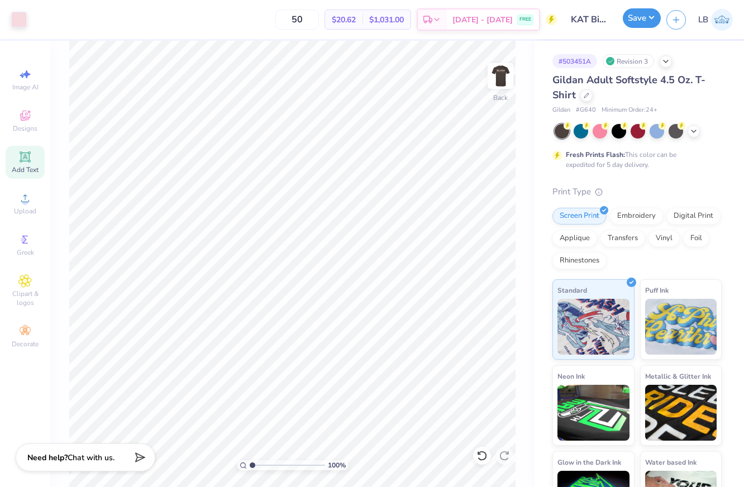
click at [632, 27] on button "Save" at bounding box center [642, 18] width 38 height 20
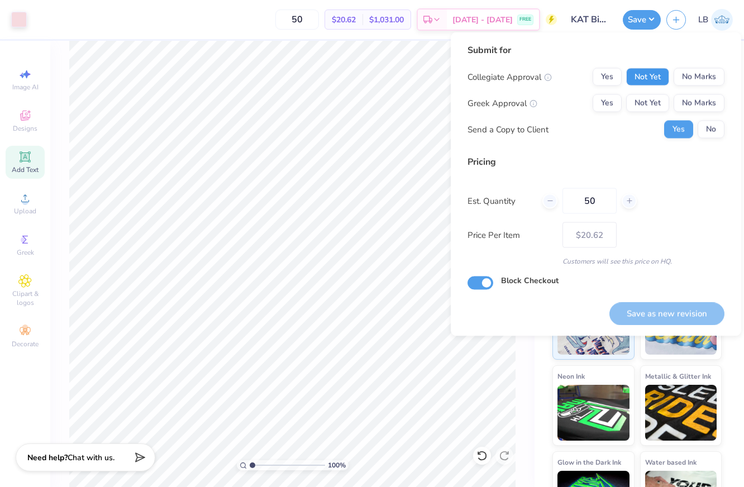
click at [644, 79] on button "Not Yet" at bounding box center [647, 77] width 43 height 18
click at [644, 104] on button "Not Yet" at bounding box center [647, 103] width 43 height 18
click at [709, 118] on div "Collegiate Approval Yes Not Yet No Marks Greek Approval Yes Not Yet No Marks Se…" at bounding box center [595, 103] width 257 height 70
click at [709, 127] on button "No" at bounding box center [710, 130] width 27 height 18
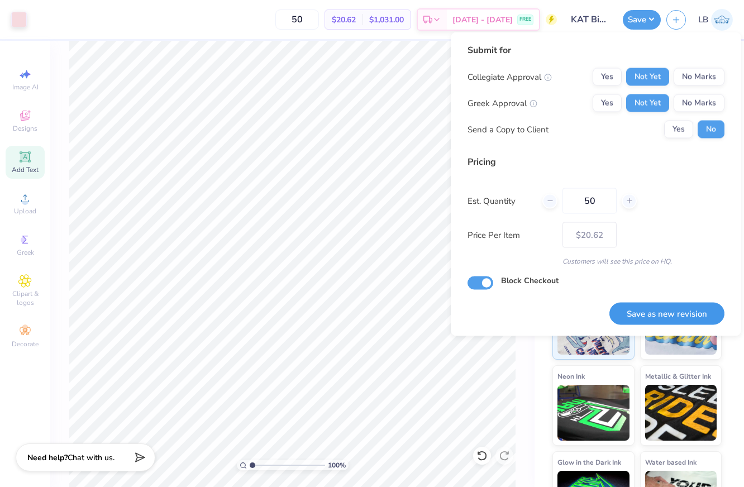
click at [641, 310] on button "Save as new revision" at bounding box center [666, 313] width 115 height 23
type input "$20.62"
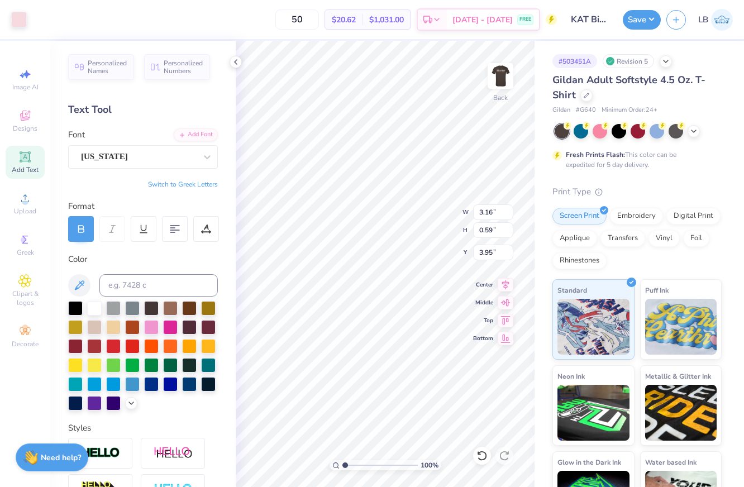
type input "4.12"
type textarea "Theta"
type input "3.62"
type input "0.62"
type input "0.64"
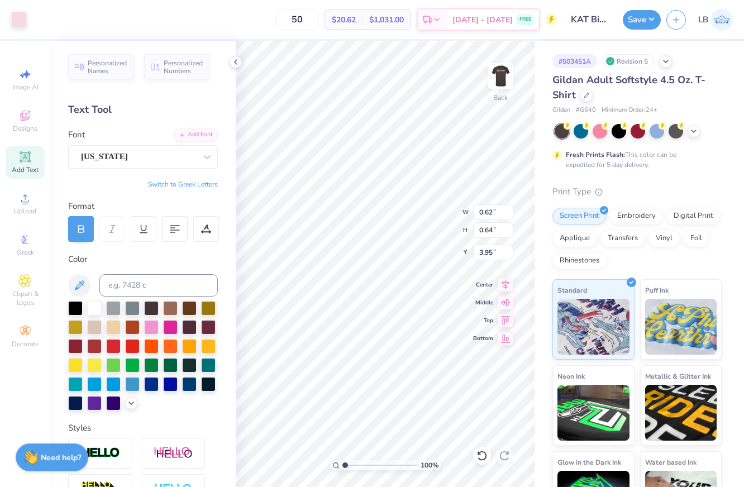
type input "3.63"
click at [446, 214] on div "100 % Back W 0.62 0.62 " H 0.64 0.64 " Y 3.63 3.63 " Center Middle Top Bottom" at bounding box center [385, 264] width 299 height 446
type input "3.44"
type input "0.68"
type input "3.72"
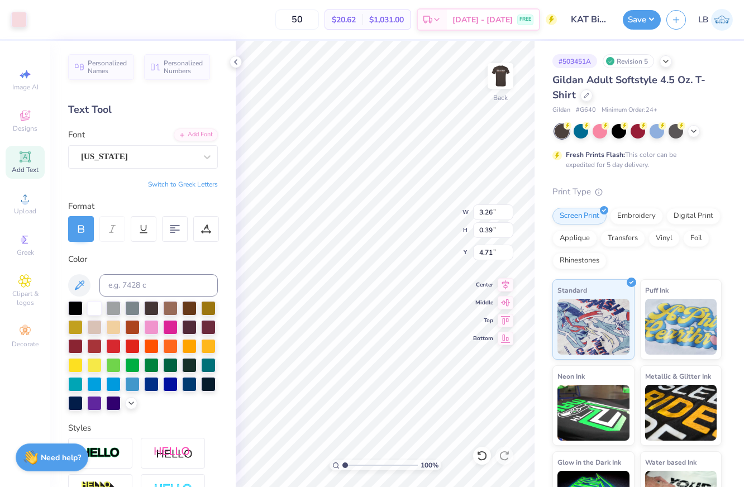
type input "4.72"
type input "3.48"
type input "0.71"
type input "3.69"
click at [238, 59] on icon at bounding box center [235, 62] width 9 height 9
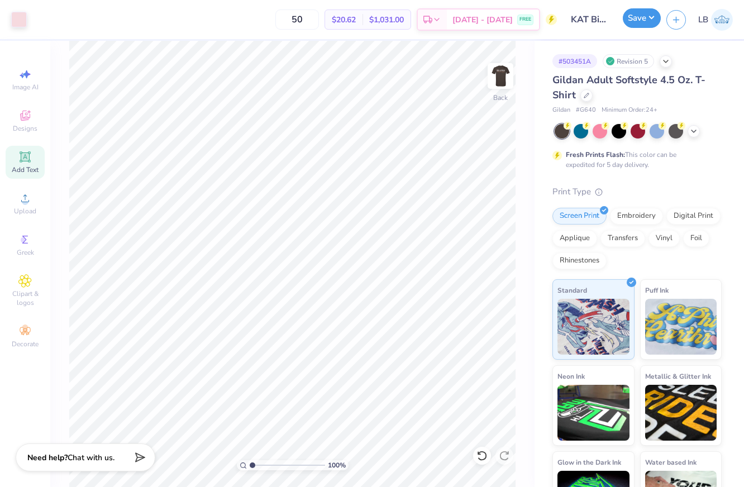
click at [640, 16] on button "Save" at bounding box center [642, 18] width 38 height 20
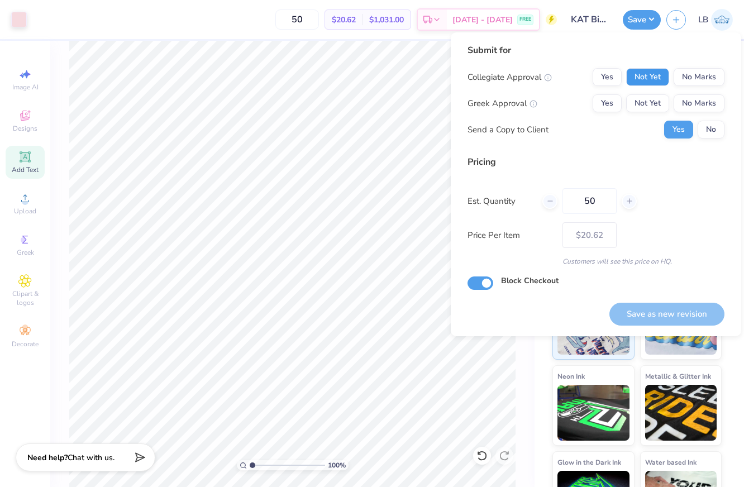
click at [661, 75] on button "Not Yet" at bounding box center [647, 77] width 43 height 18
click at [660, 95] on button "Not Yet" at bounding box center [647, 103] width 43 height 18
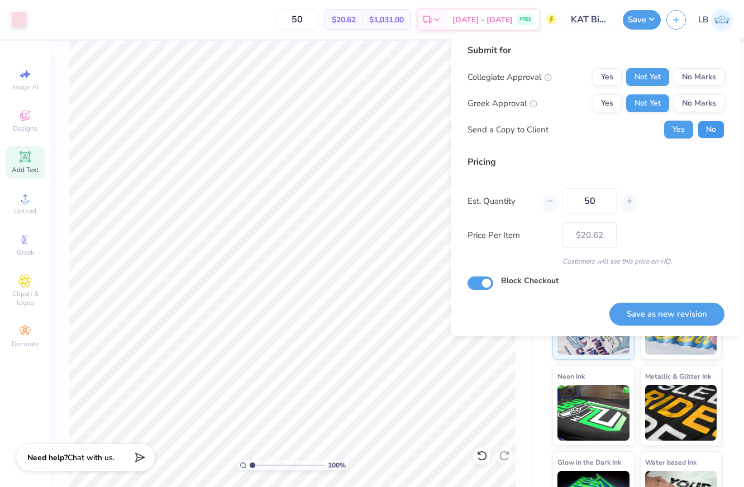
click at [702, 129] on button "No" at bounding box center [710, 130] width 27 height 18
click at [650, 315] on button "Save as new revision" at bounding box center [666, 314] width 115 height 23
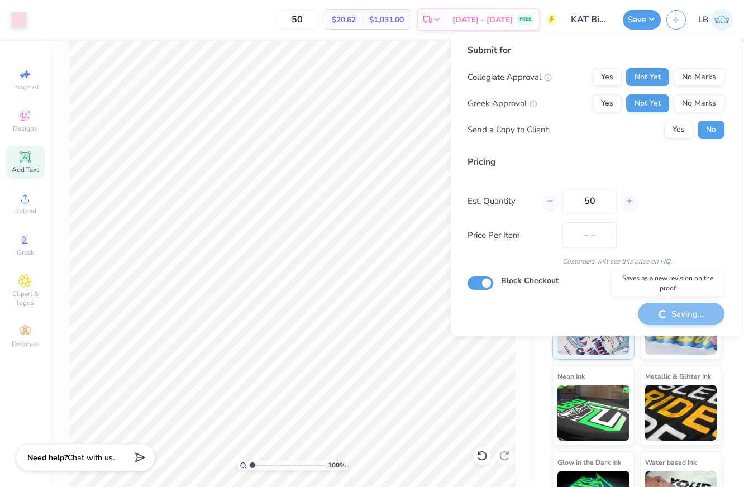
type input "$20.62"
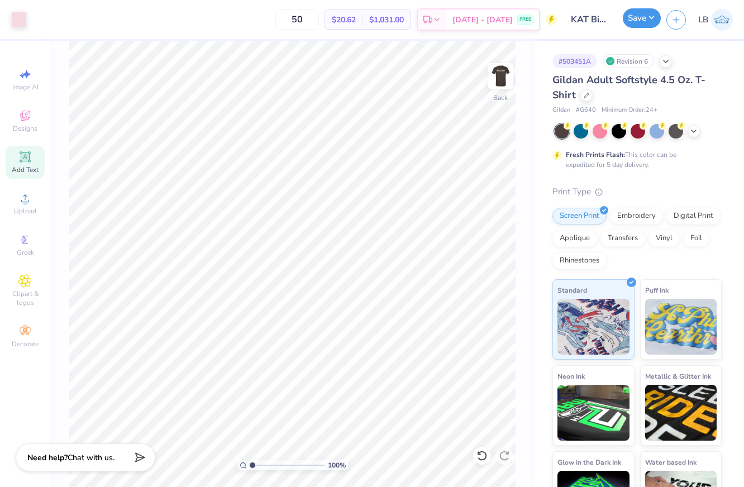
click at [634, 21] on button "Save" at bounding box center [642, 18] width 38 height 20
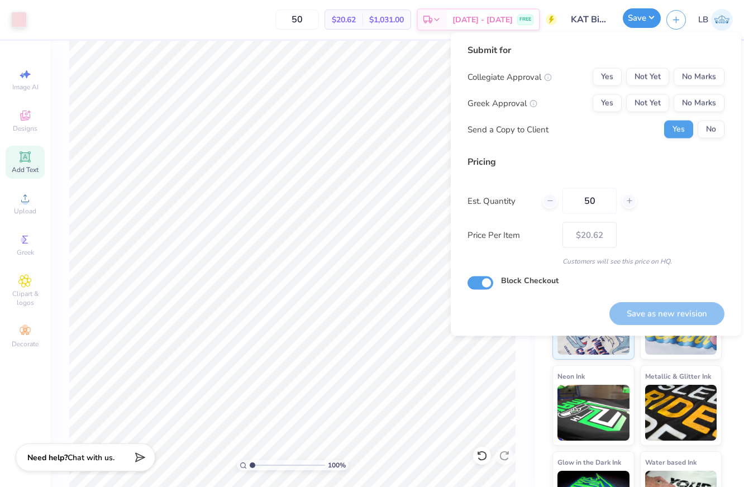
click at [653, 20] on button "Save" at bounding box center [642, 18] width 38 height 20
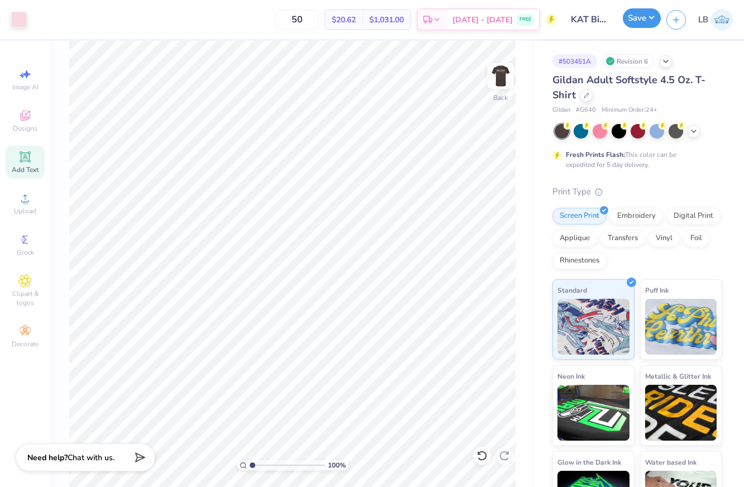
click at [653, 18] on button "Save" at bounding box center [642, 18] width 38 height 20
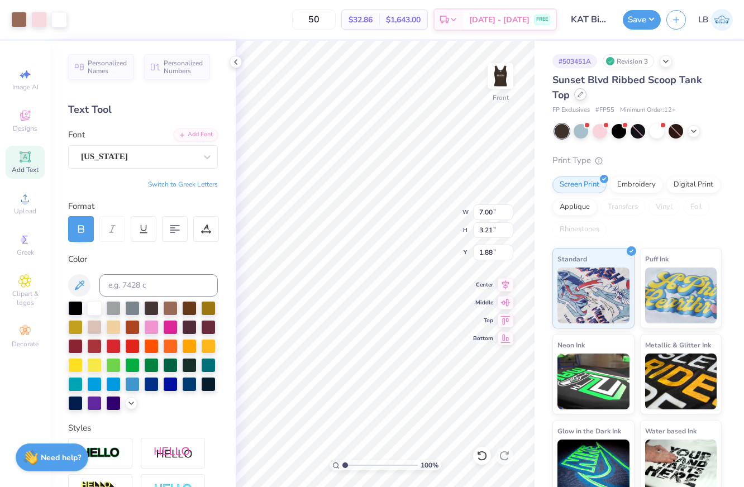
click at [581, 97] on icon at bounding box center [580, 95] width 6 height 6
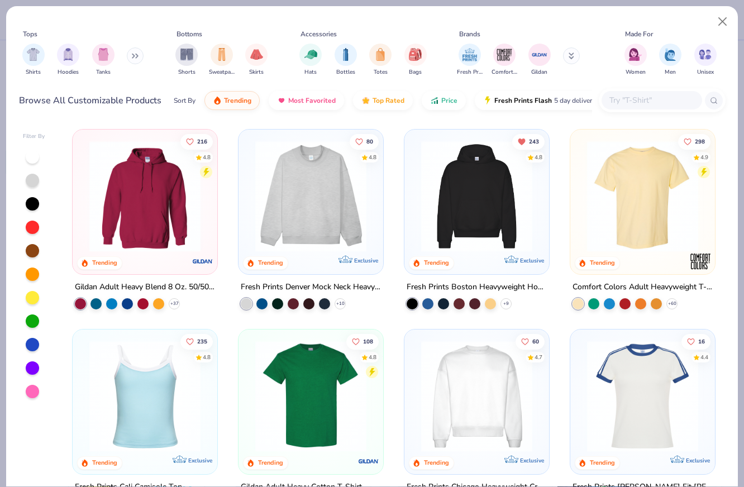
click at [573, 63] on button at bounding box center [571, 55] width 17 height 17
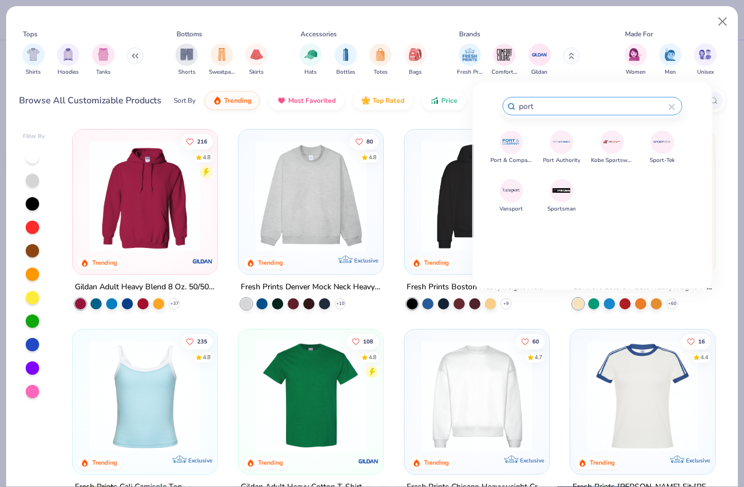
type input "port"
click at [516, 145] on img at bounding box center [511, 142] width 20 height 20
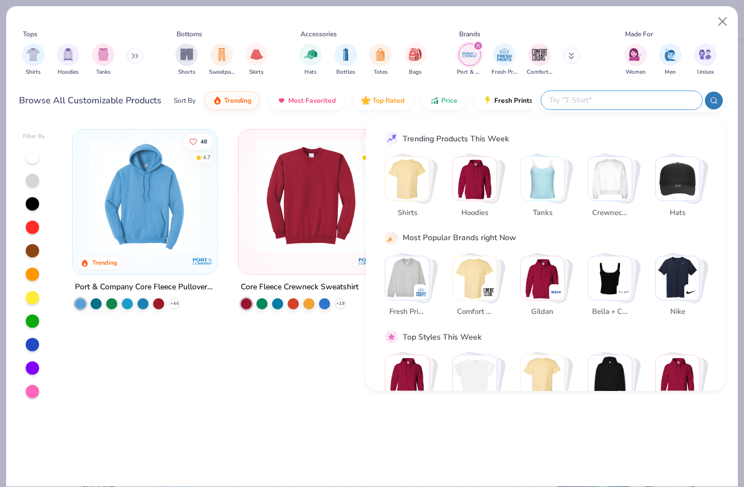
click at [635, 95] on input "text" at bounding box center [621, 100] width 146 height 13
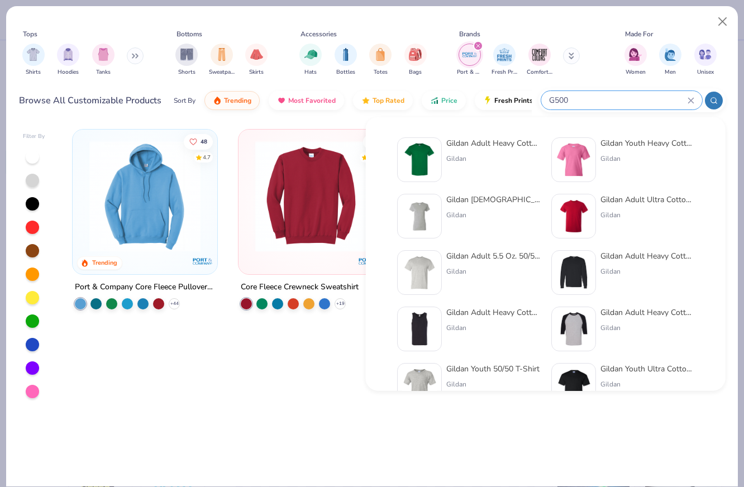
type input "G500"
click at [487, 156] on div "Gildan" at bounding box center [493, 159] width 94 height 10
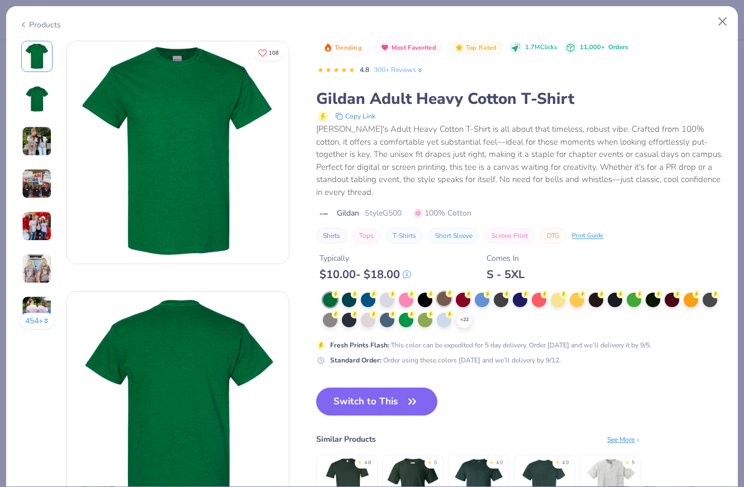
click at [446, 291] on div at bounding box center [444, 298] width 15 height 15
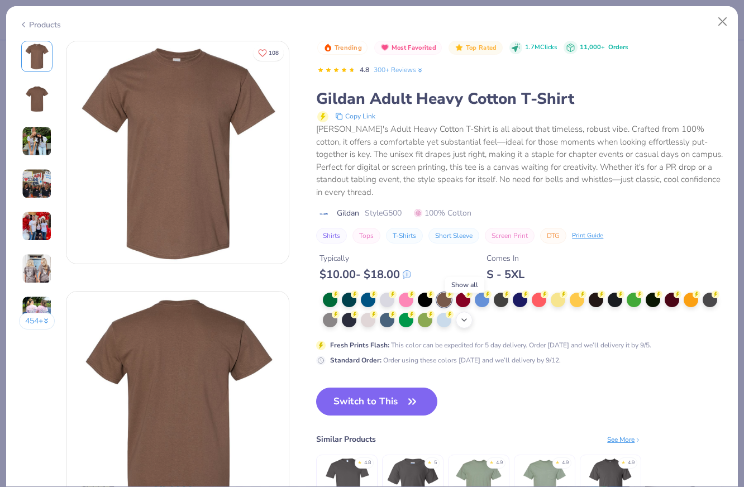
click at [464, 315] on icon at bounding box center [464, 319] width 9 height 9
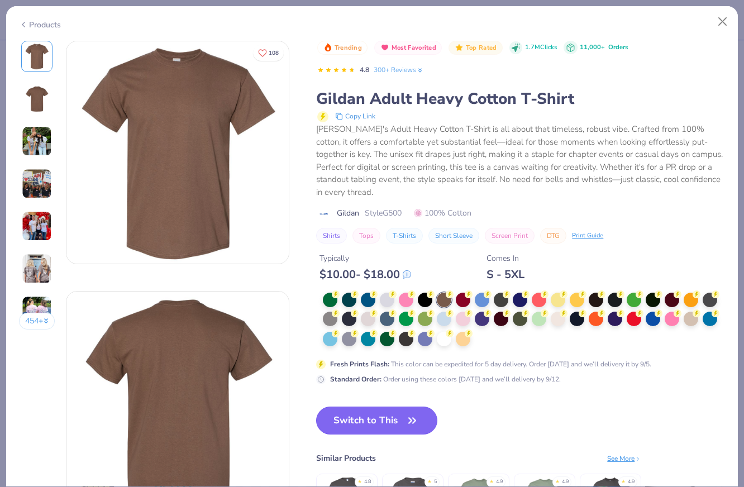
click at [381, 409] on button "Switch to This" at bounding box center [376, 420] width 121 height 28
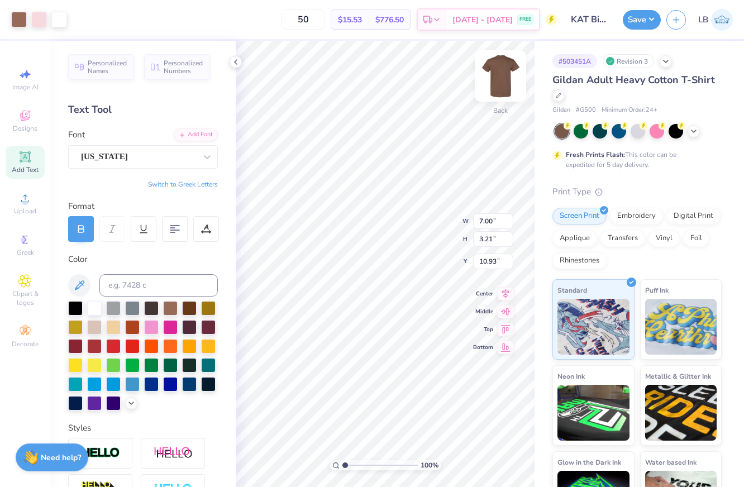
click at [500, 76] on img at bounding box center [500, 76] width 45 height 45
click at [499, 73] on img at bounding box center [500, 76] width 45 height 45
click at [500, 67] on img at bounding box center [500, 76] width 45 height 45
type input "5.54"
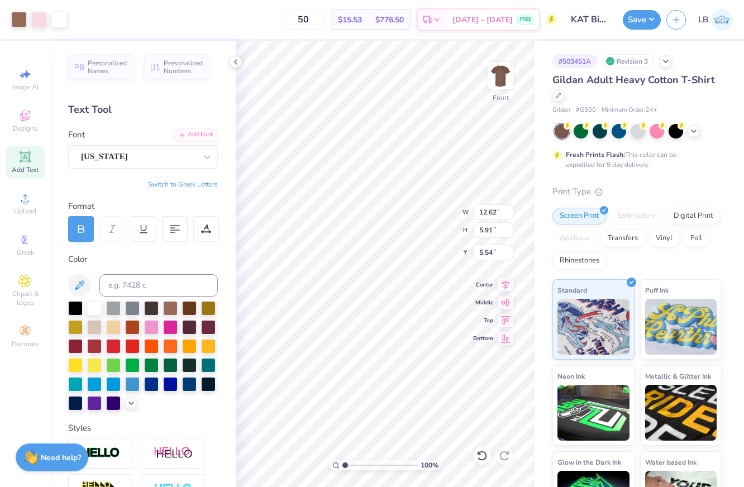
type input "12.62"
type input "5.91"
click at [482, 460] on icon at bounding box center [481, 456] width 9 height 10
type input "6.75"
type input "3.16"
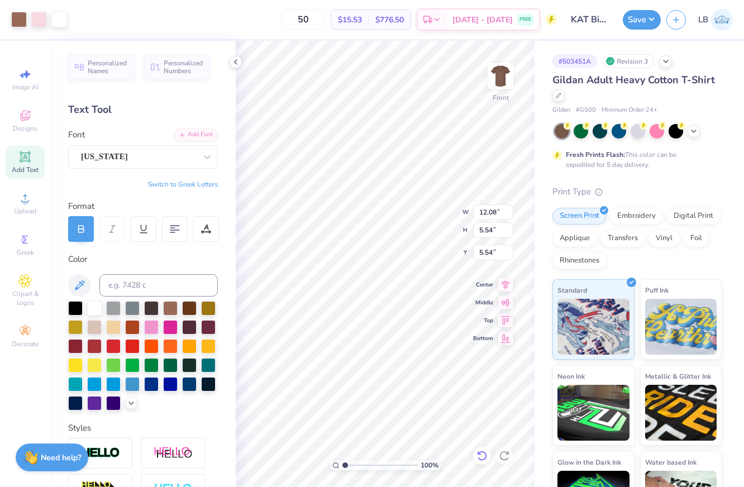
type input "12.08"
type input "5.54"
drag, startPoint x: 505, startPoint y: 285, endPoint x: 126, endPoint y: 484, distance: 428.1
click at [505, 285] on icon at bounding box center [505, 284] width 16 height 13
type input "5.29"
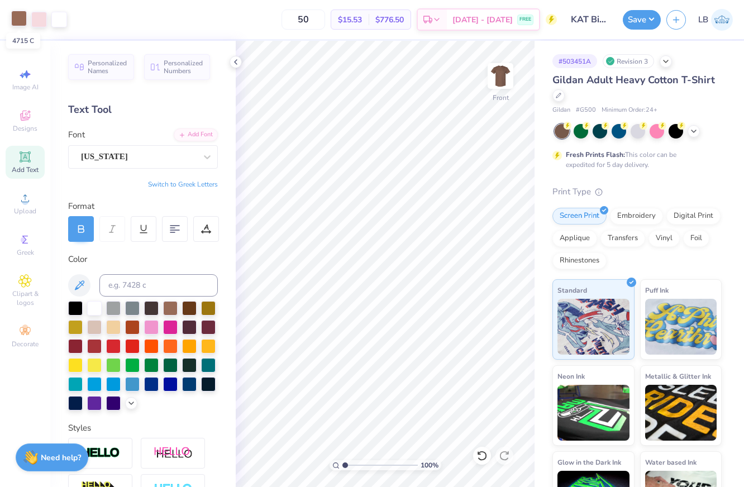
click at [17, 18] on div at bounding box center [19, 19] width 16 height 16
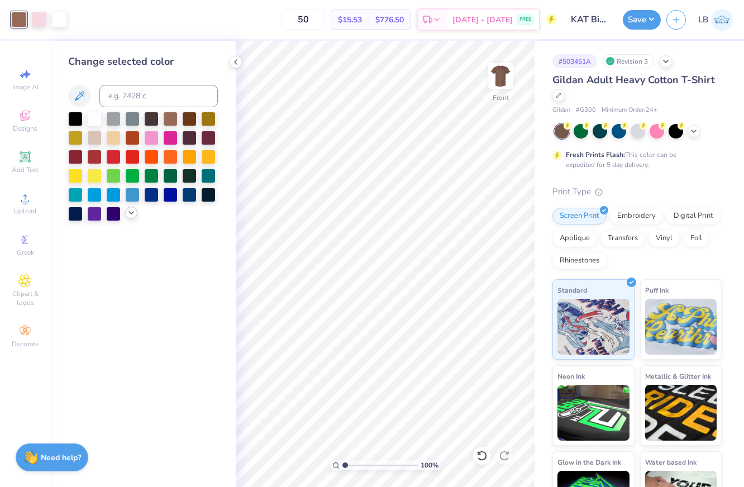
click at [131, 217] on icon at bounding box center [131, 212] width 9 height 9
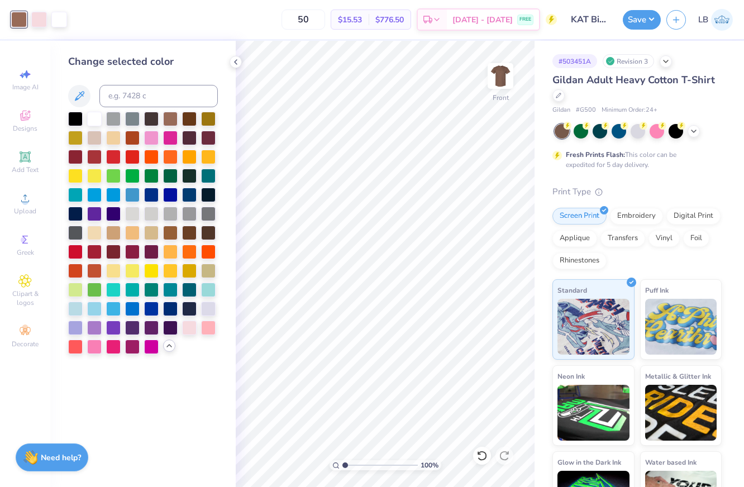
click at [194, 118] on div at bounding box center [189, 119] width 15 height 15
click at [193, 141] on div at bounding box center [189, 137] width 15 height 15
click at [698, 134] on div at bounding box center [637, 131] width 167 height 15
click at [692, 133] on icon at bounding box center [693, 130] width 9 height 9
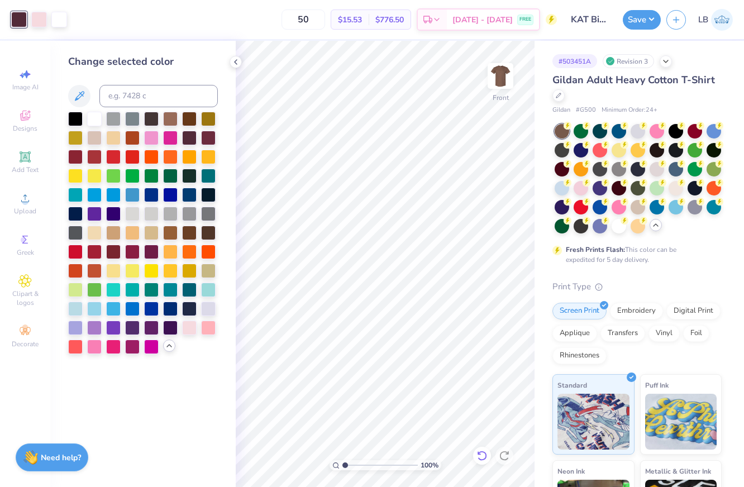
click at [481, 456] on icon at bounding box center [481, 455] width 11 height 11
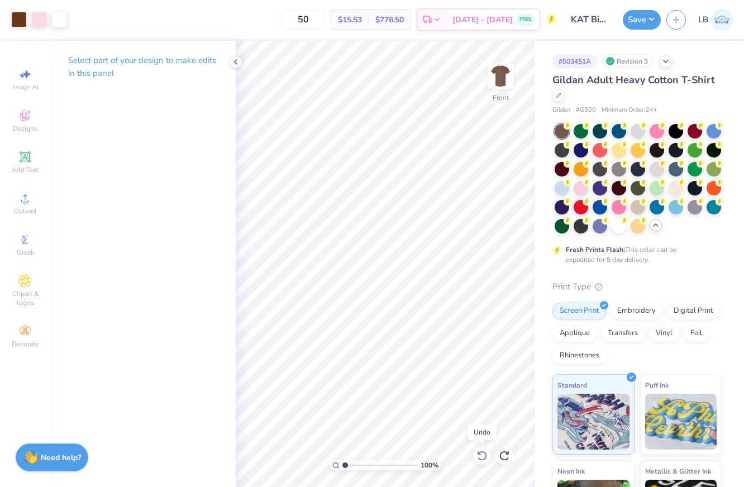
click at [482, 456] on icon at bounding box center [481, 455] width 11 height 11
click at [559, 94] on icon at bounding box center [558, 94] width 4 height 4
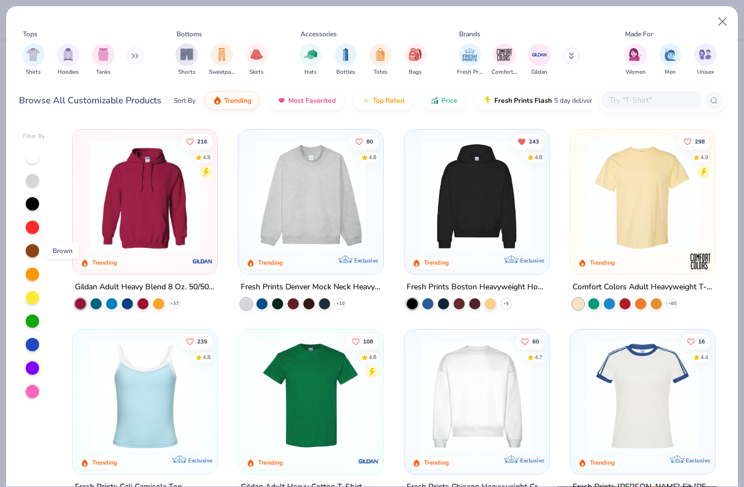
click at [32, 251] on div at bounding box center [32, 250] width 13 height 13
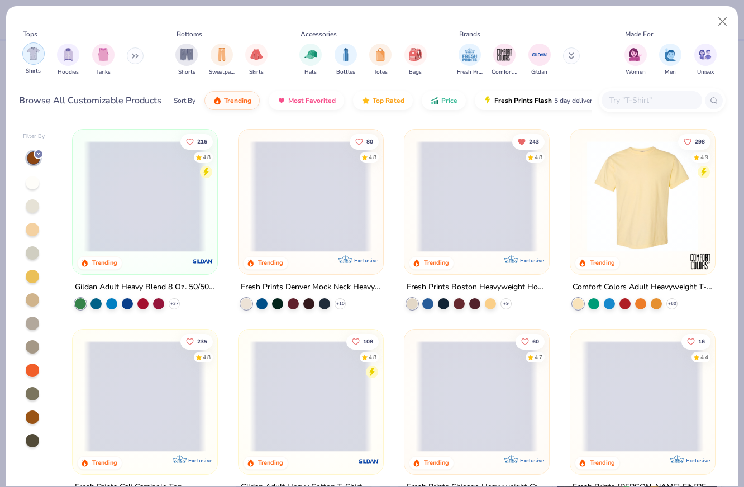
click at [37, 55] on img "filter for Shirts" at bounding box center [33, 53] width 13 height 13
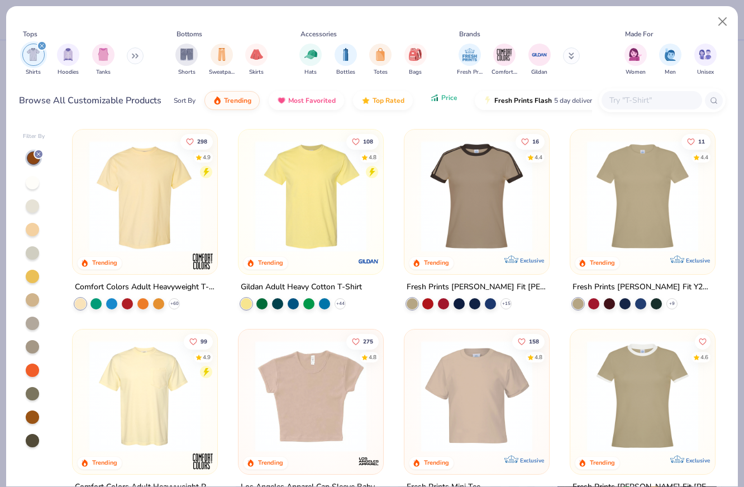
click at [440, 103] on button "Price" at bounding box center [444, 97] width 44 height 19
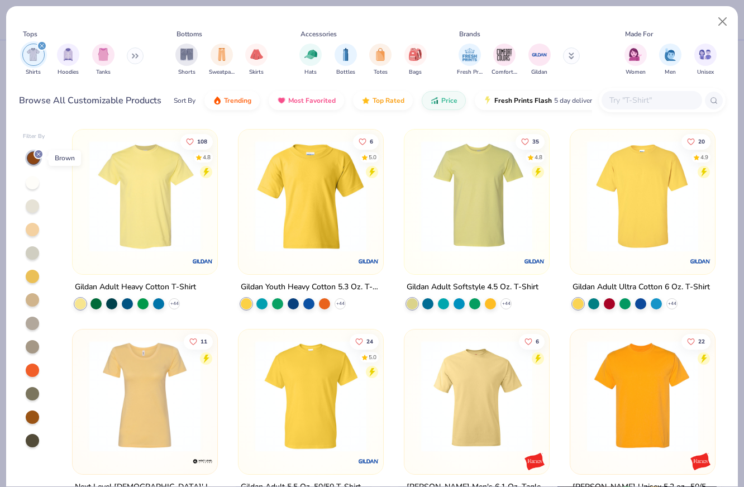
click at [39, 155] on icon at bounding box center [38, 154] width 7 height 7
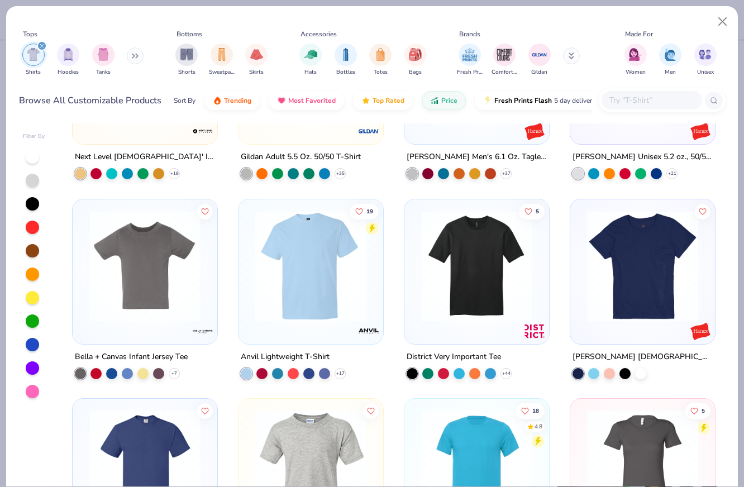
scroll to position [332, 0]
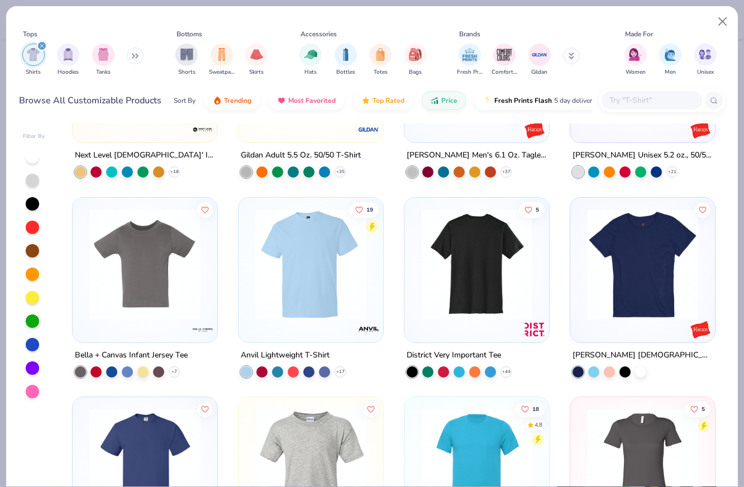
click at [478, 300] on img at bounding box center [476, 263] width 122 height 111
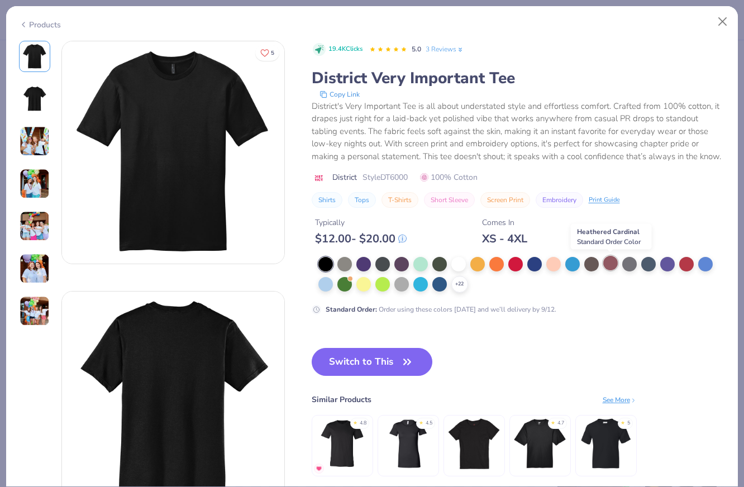
click at [609, 266] on div at bounding box center [610, 263] width 15 height 15
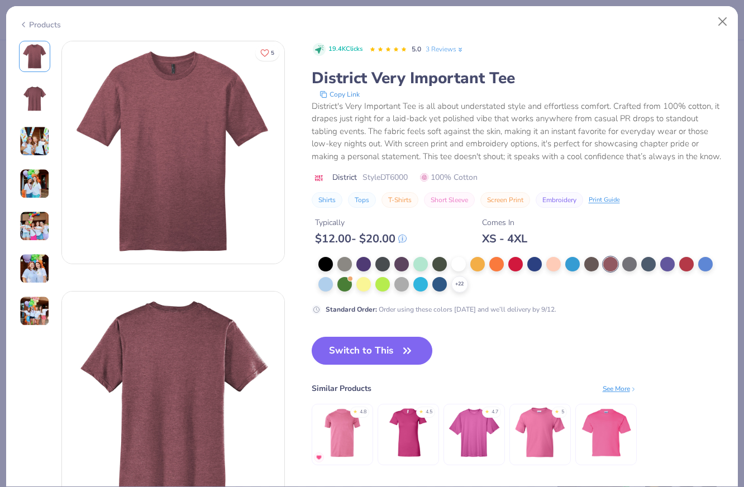
click at [38, 24] on div "Products" at bounding box center [40, 25] width 42 height 12
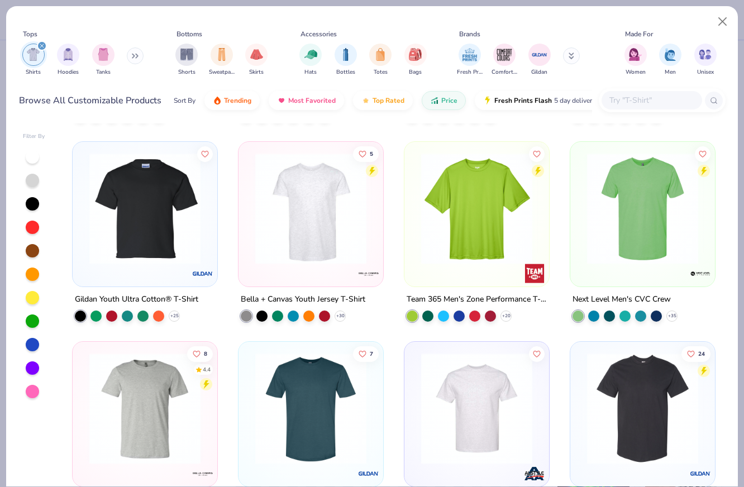
scroll to position [786, 0]
